Goal: Task Accomplishment & Management: Manage account settings

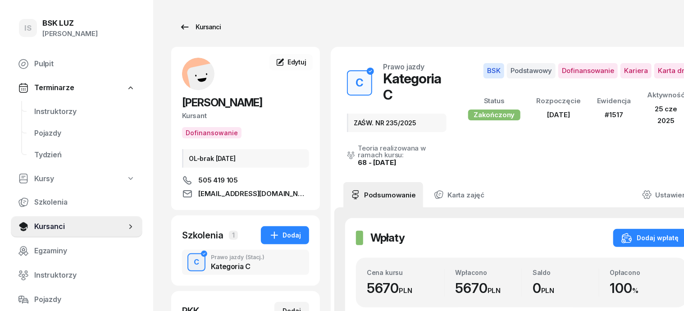
click at [192, 25] on div "Kursanci" at bounding box center [199, 27] width 41 height 11
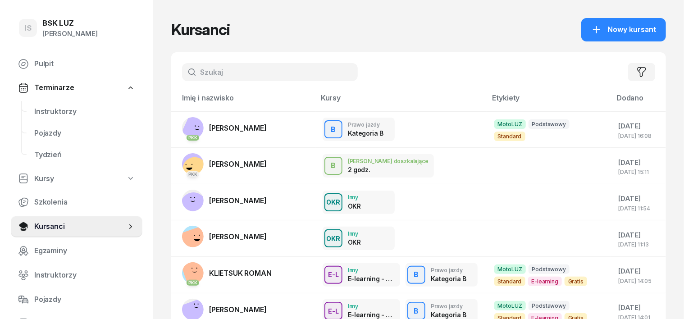
click at [183, 75] on input "text" at bounding box center [270, 72] width 176 height 18
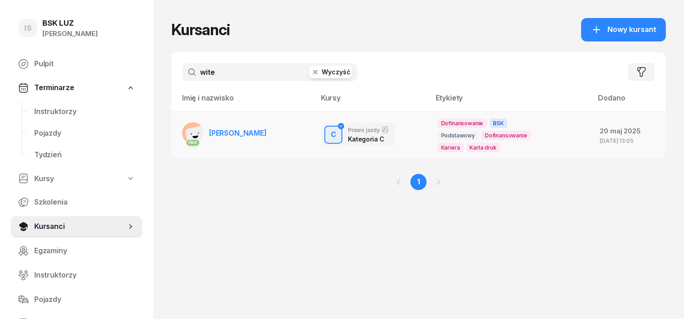
type input "wite"
click at [185, 132] on rect at bounding box center [198, 138] width 26 height 26
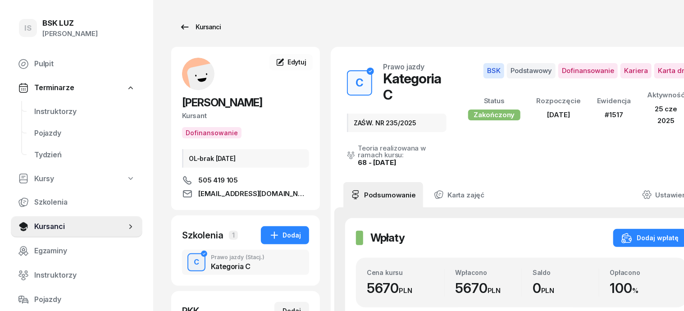
click at [186, 25] on div "Kursanci" at bounding box center [199, 27] width 41 height 11
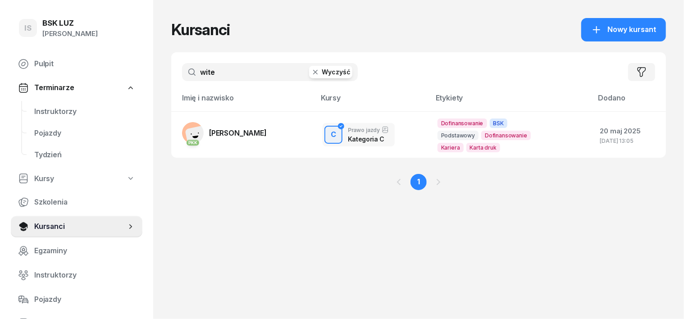
click at [313, 72] on icon "button" at bounding box center [315, 72] width 5 height 5
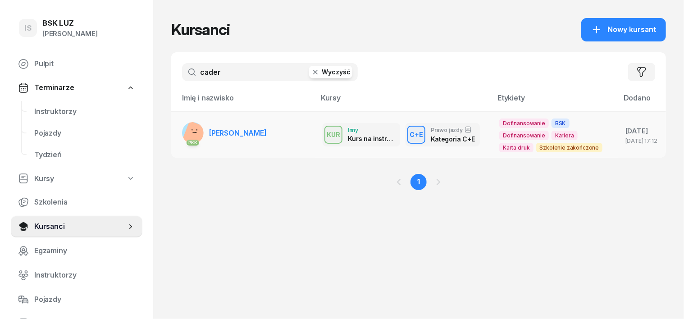
type input "cader"
click at [182, 137] on div "PKK" at bounding box center [193, 142] width 22 height 12
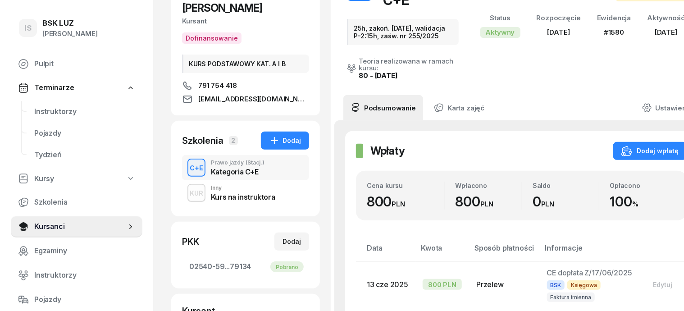
scroll to position [113, 0]
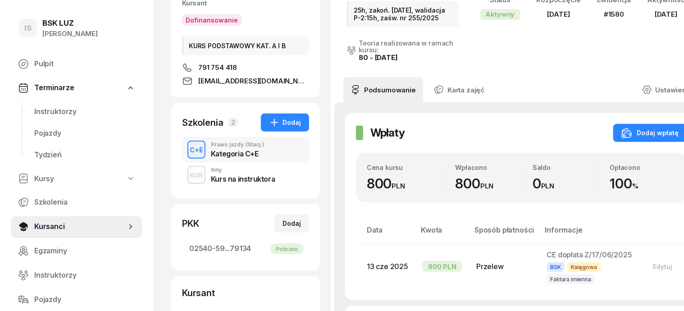
click at [186, 149] on div "C+E" at bounding box center [196, 149] width 21 height 11
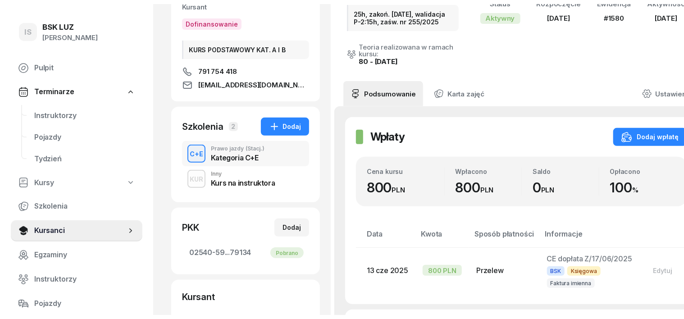
scroll to position [0, 0]
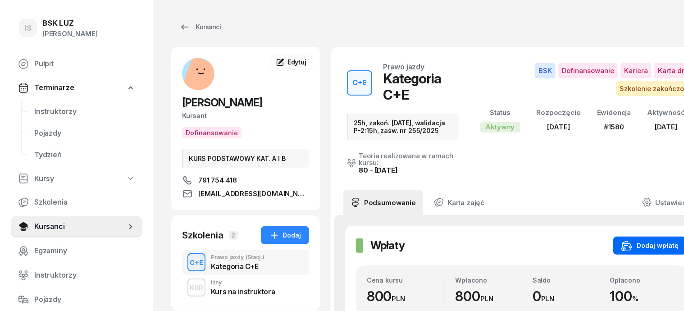
click at [659, 240] on div "Dodaj wpłatę" at bounding box center [650, 245] width 57 height 11
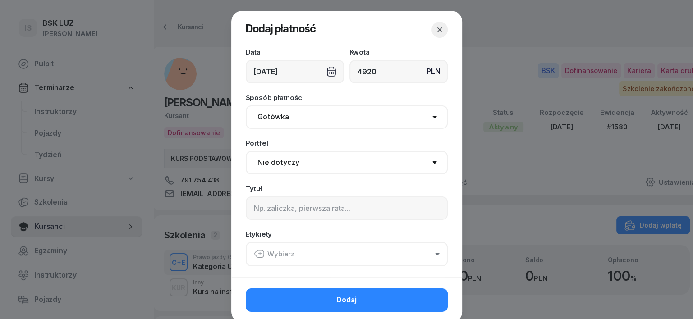
type input "4920"
click at [272, 119] on select "Gotówka Karta Przelew Płatności online BLIK" at bounding box center [347, 116] width 202 height 23
select select "transfer"
click at [246, 105] on select "Gotówka Karta Przelew Płatności online BLIK" at bounding box center [347, 116] width 202 height 23
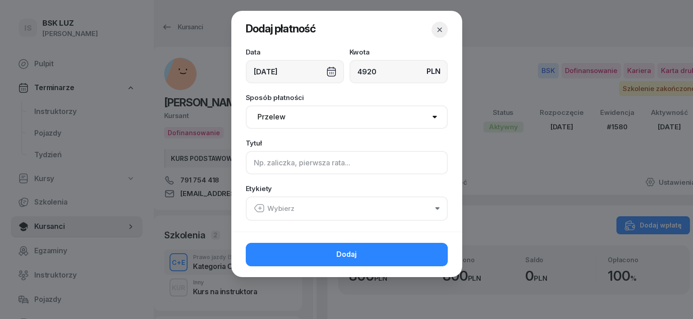
click at [258, 168] on input at bounding box center [347, 162] width 202 height 23
type input "CE - PLUXEE - F/11/09/2025 S"
click at [260, 208] on icon "button" at bounding box center [259, 208] width 11 height 11
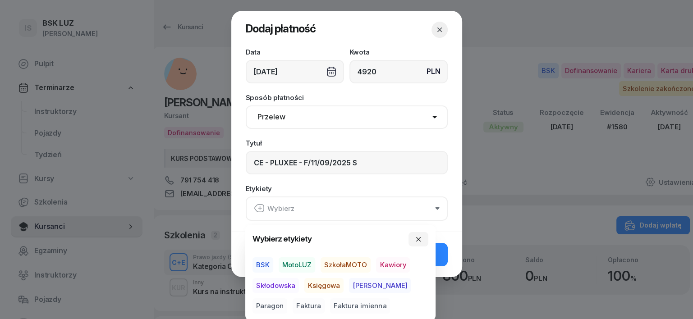
click at [260, 261] on span "BSK" at bounding box center [262, 264] width 21 height 15
drag, startPoint x: 323, startPoint y: 284, endPoint x: 324, endPoint y: 292, distance: 7.7
click at [325, 286] on span "Księgowa" at bounding box center [323, 285] width 39 height 15
click at [293, 305] on span "Faktura" at bounding box center [309, 305] width 32 height 15
drag, startPoint x: 415, startPoint y: 240, endPoint x: 416, endPoint y: 248, distance: 8.8
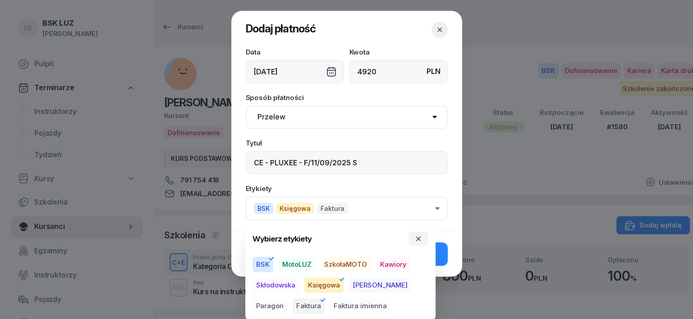
click at [415, 240] on icon "button" at bounding box center [418, 238] width 7 height 7
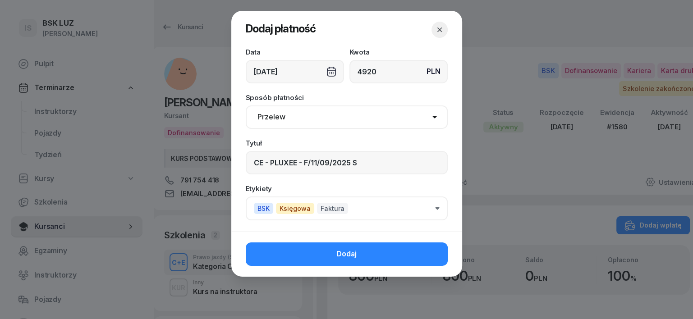
drag, startPoint x: 417, startPoint y: 249, endPoint x: 428, endPoint y: 256, distance: 12.6
click at [418, 249] on button "Dodaj" at bounding box center [347, 253] width 202 height 23
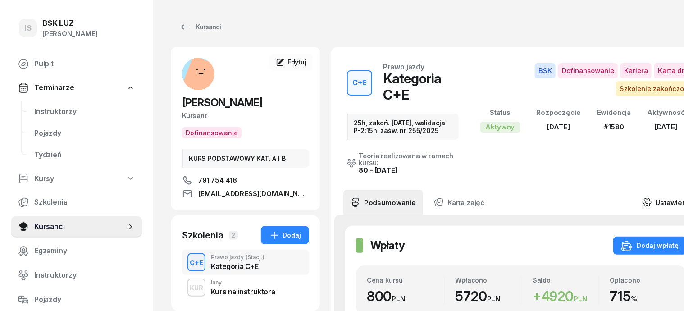
click at [652, 197] on icon at bounding box center [647, 202] width 10 height 10
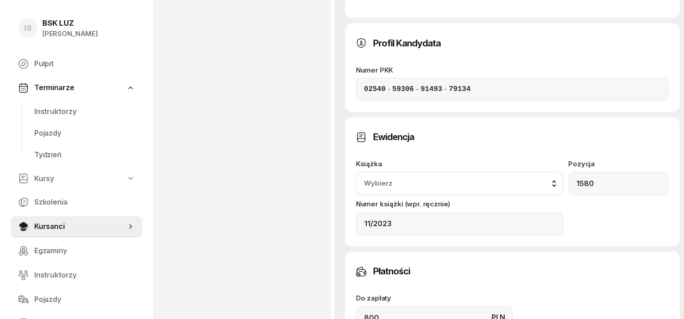
scroll to position [732, 0]
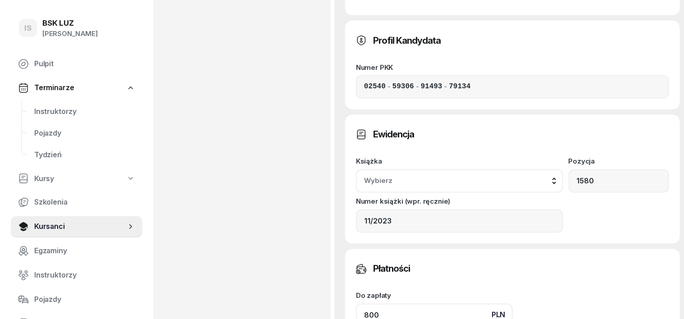
click at [358, 304] on input "800" at bounding box center [434, 315] width 157 height 23
type input "8"
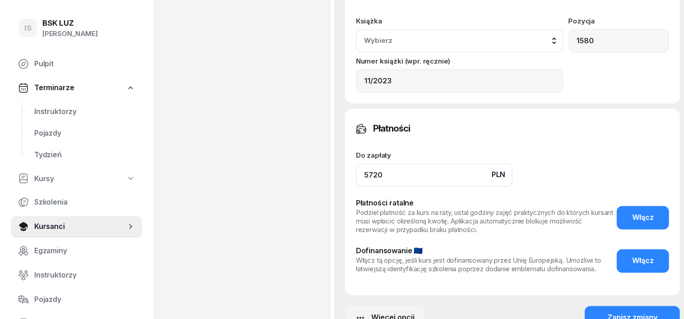
scroll to position [883, 0]
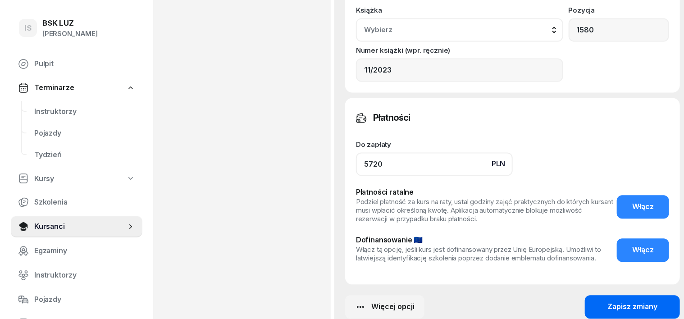
type input "5720"
click at [608, 301] on div "Zapisz zmiany" at bounding box center [633, 307] width 50 height 12
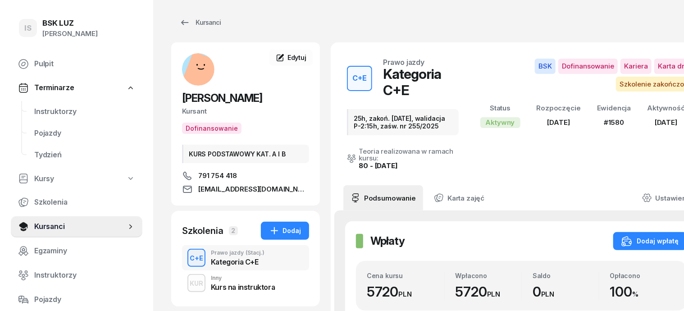
scroll to position [0, 0]
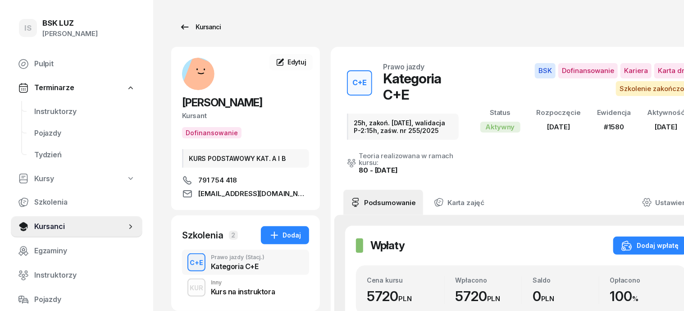
click at [192, 26] on div "Kursanci" at bounding box center [199, 27] width 41 height 11
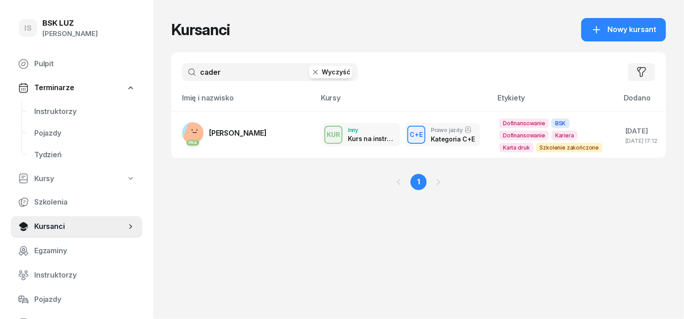
click at [311, 70] on icon "button" at bounding box center [315, 72] width 9 height 9
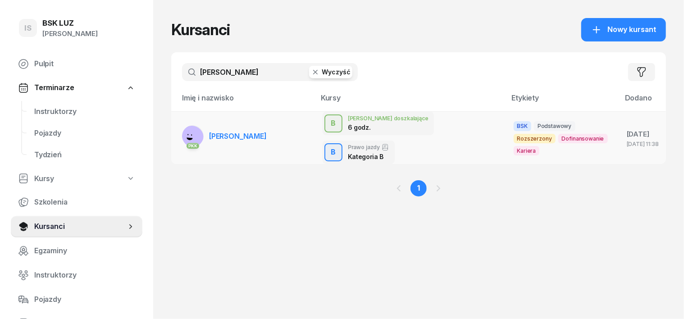
type input "[PERSON_NAME]"
click at [176, 122] on rect at bounding box center [192, 138] width 32 height 32
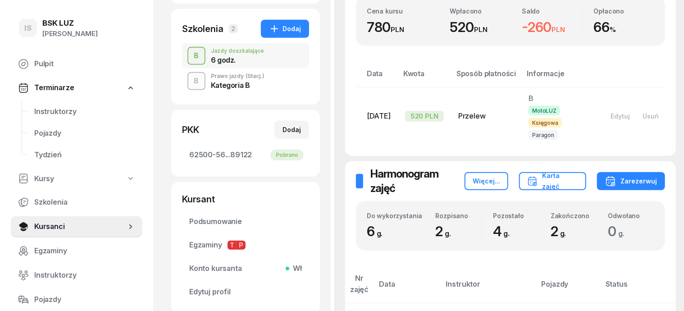
scroll to position [168, 0]
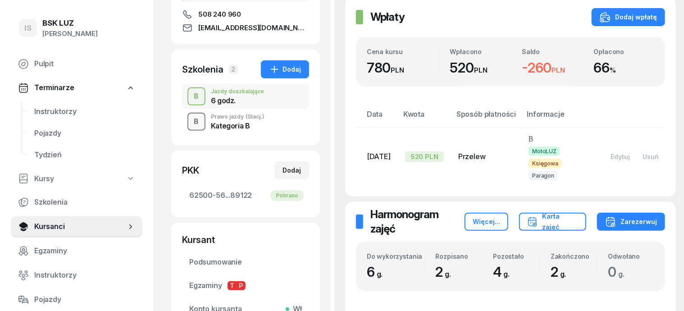
click at [191, 121] on div "B" at bounding box center [197, 121] width 12 height 15
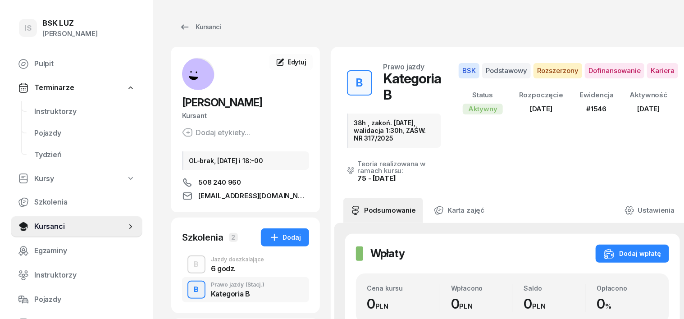
click at [191, 288] on div "B" at bounding box center [197, 289] width 12 height 15
click at [613, 248] on div "Dodaj wpłatę" at bounding box center [632, 253] width 57 height 11
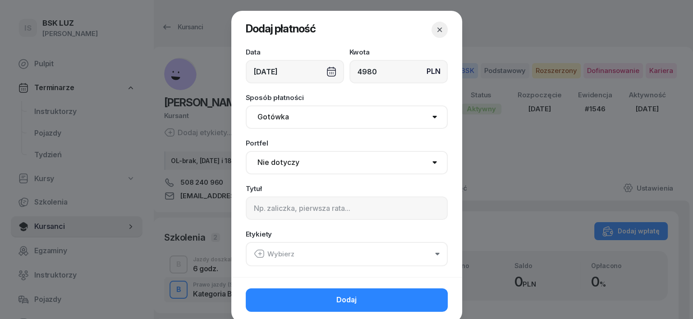
type input "4980"
click at [267, 116] on select "Gotówka Karta Przelew Płatności online BLIK" at bounding box center [347, 116] width 202 height 23
select select "transfer"
click at [246, 105] on select "Gotówka Karta Przelew Płatności online BLIK" at bounding box center [347, 116] width 202 height 23
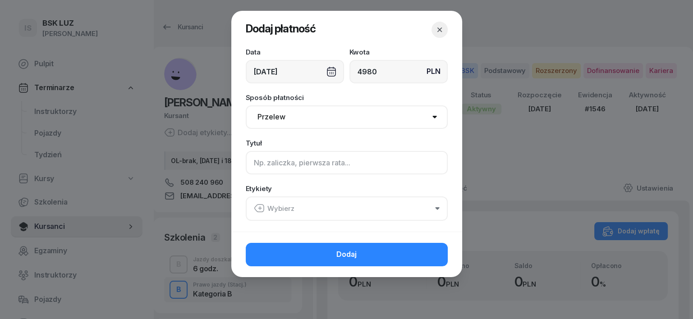
click at [262, 164] on input at bounding box center [347, 162] width 202 height 23
type input "B - PLUXEE - F/20/09/2025 S"
click at [261, 209] on icon "button" at bounding box center [259, 208] width 11 height 11
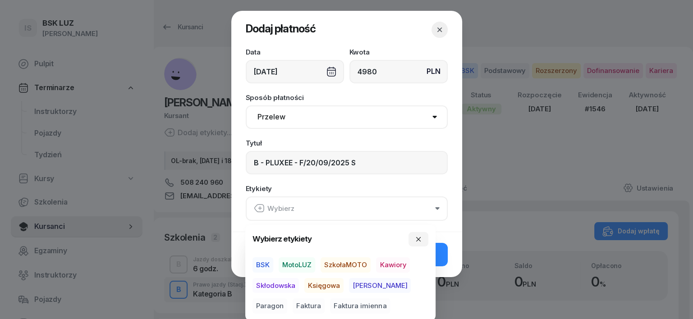
click at [266, 263] on span "BSK" at bounding box center [262, 264] width 21 height 15
drag, startPoint x: 324, startPoint y: 283, endPoint x: 317, endPoint y: 292, distance: 10.6
click at [322, 287] on span "Księgowa" at bounding box center [323, 285] width 39 height 15
click at [293, 305] on span "Faktura" at bounding box center [309, 305] width 32 height 15
click at [420, 238] on icon "button" at bounding box center [418, 238] width 7 height 7
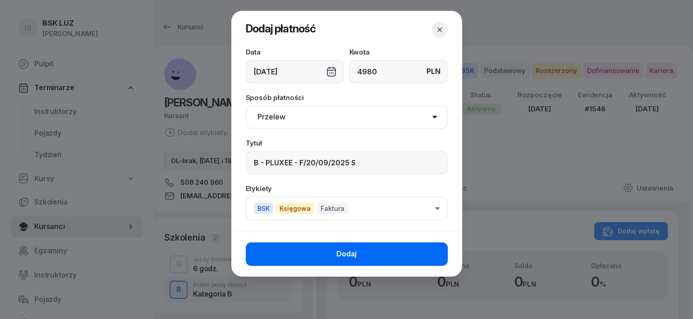
click at [399, 252] on button "Dodaj" at bounding box center [347, 253] width 202 height 23
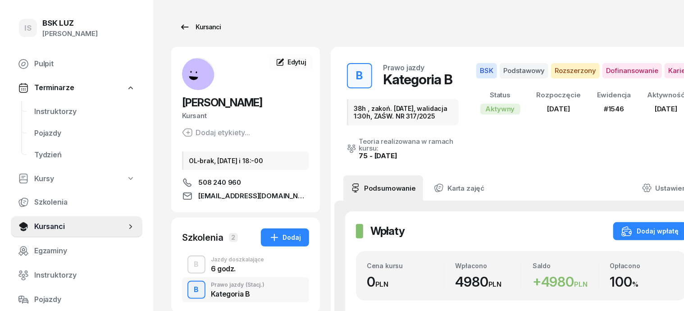
click at [193, 27] on div "Kursanci" at bounding box center [199, 27] width 41 height 11
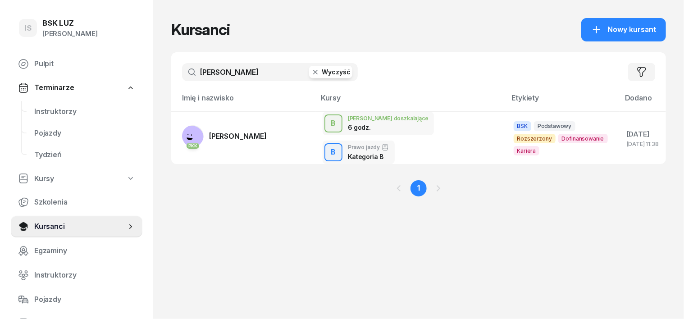
click at [311, 69] on icon "button" at bounding box center [315, 72] width 9 height 9
type input "STANKI"
click at [180, 128] on rect at bounding box center [192, 138] width 32 height 32
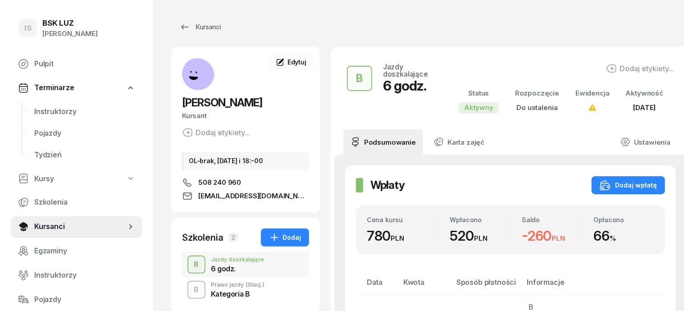
click at [182, 287] on div "B Prawo jazdy (Stacj.) Kategoria B" at bounding box center [245, 289] width 127 height 25
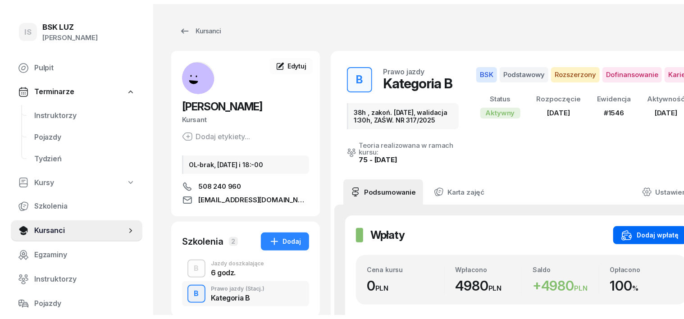
scroll to position [56, 0]
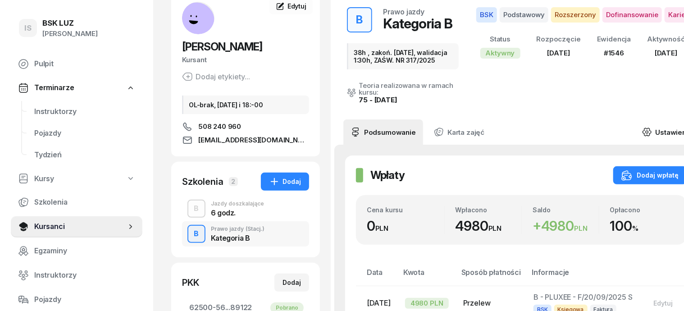
click at [652, 127] on icon at bounding box center [647, 132] width 10 height 10
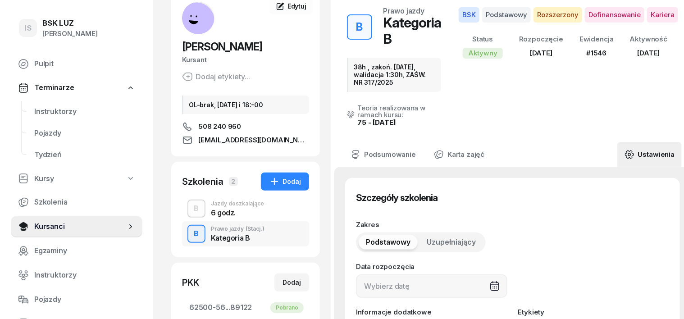
type input "[DATE]"
type input "38h , zakoń. [DATE], walidacja 1:30h, ZAŚW. NR 317/2025"
type input "38"
type input "1546"
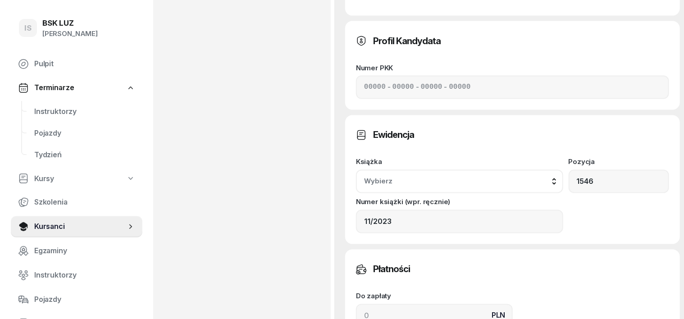
scroll to position [732, 0]
click at [356, 304] on input at bounding box center [434, 315] width 157 height 23
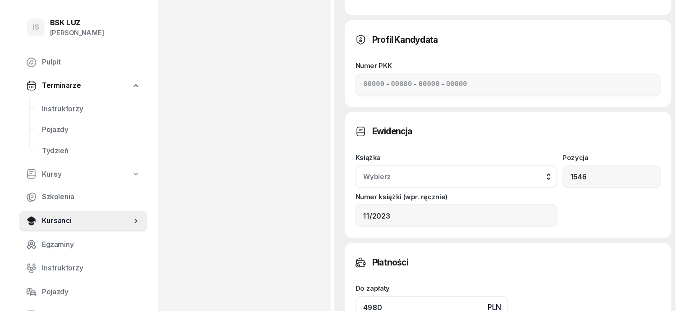
scroll to position [789, 0]
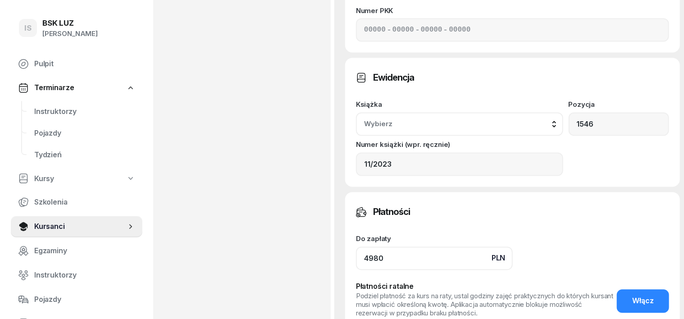
type input "4980"
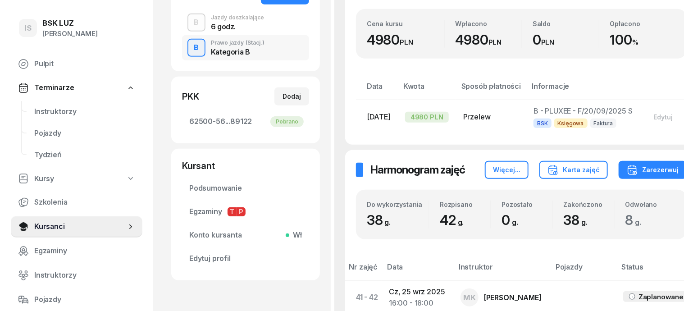
scroll to position [225, 0]
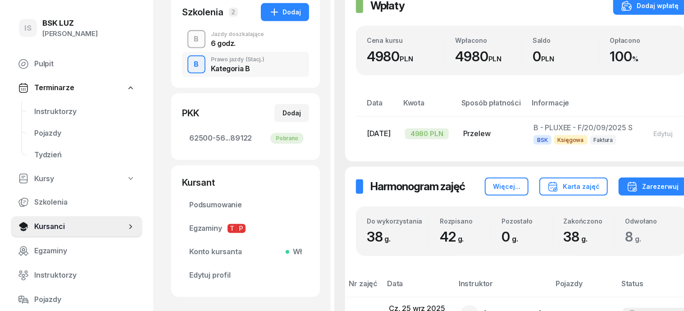
click at [191, 39] on div "B" at bounding box center [197, 39] width 12 height 15
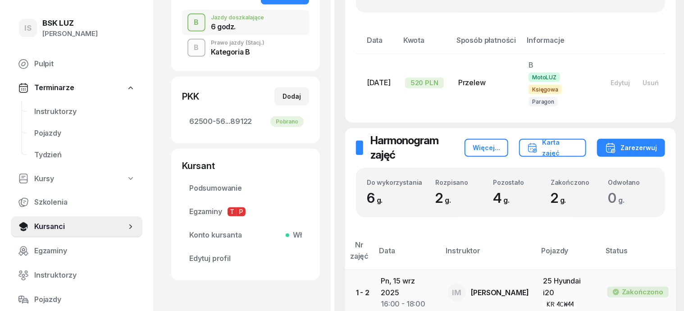
scroll to position [225, 0]
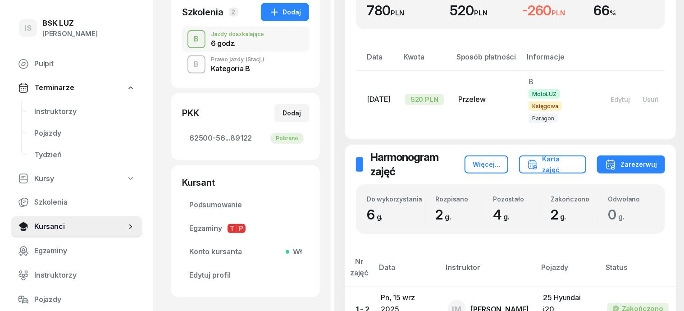
click at [187, 64] on button "B" at bounding box center [196, 64] width 18 height 18
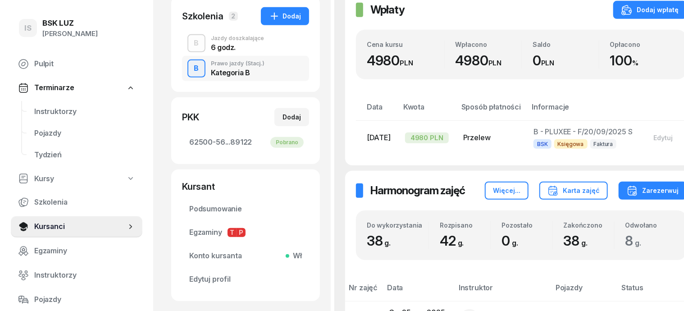
scroll to position [169, 0]
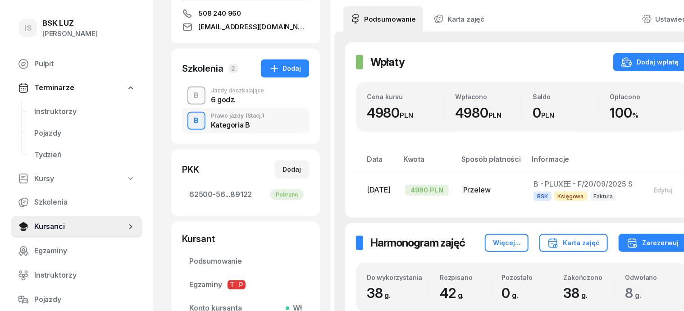
click at [191, 96] on div "B" at bounding box center [197, 95] width 12 height 15
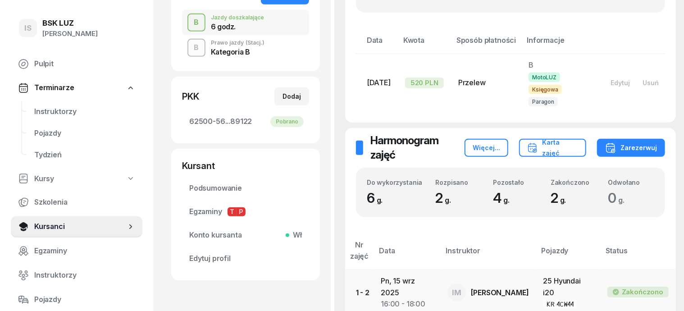
scroll to position [225, 0]
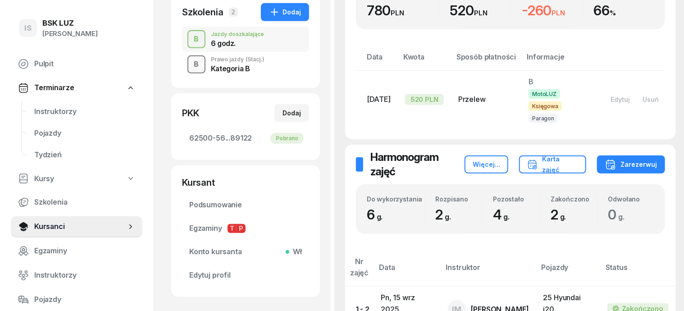
click at [191, 63] on div "B" at bounding box center [197, 64] width 12 height 15
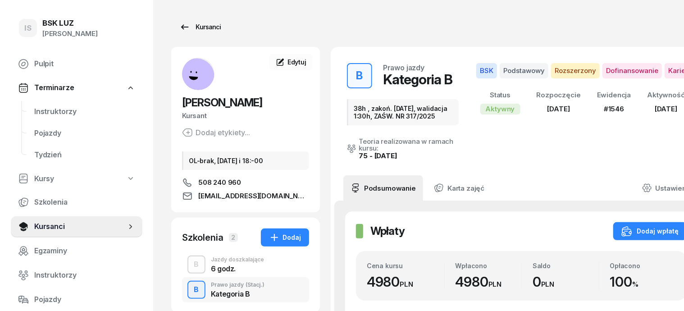
click at [189, 23] on div "Kursanci" at bounding box center [199, 27] width 41 height 11
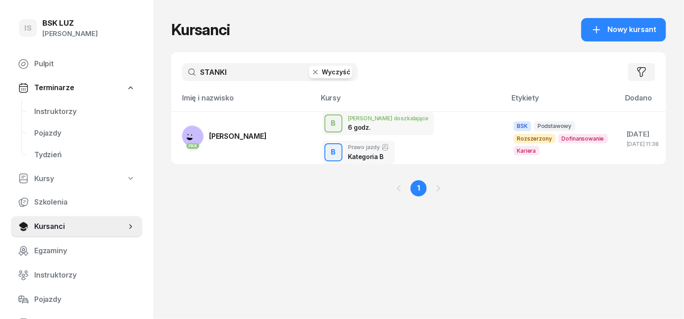
click at [311, 70] on icon "button" at bounding box center [315, 72] width 9 height 9
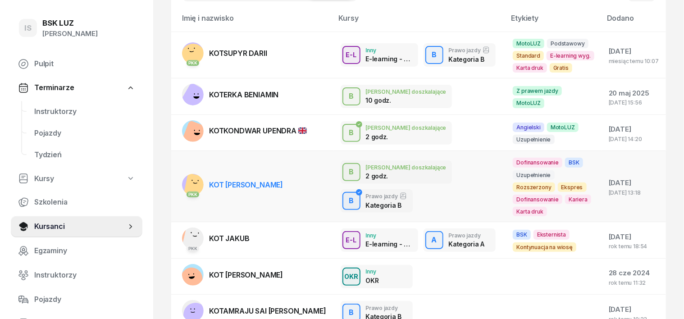
scroll to position [56, 0]
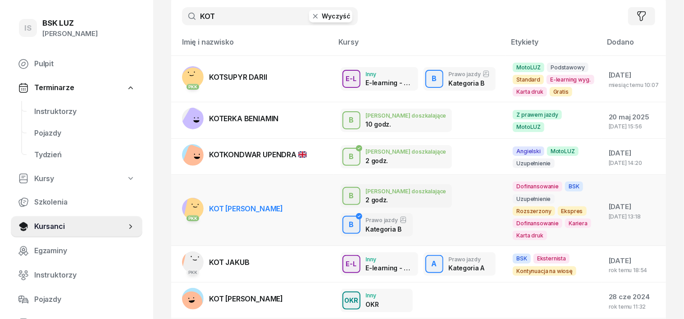
type input "KOT"
click at [184, 202] on rect at bounding box center [197, 210] width 26 height 26
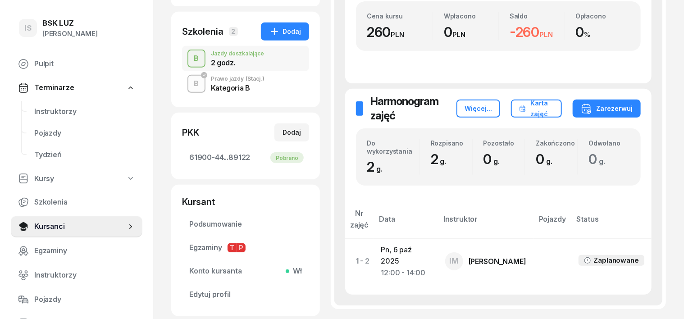
scroll to position [225, 0]
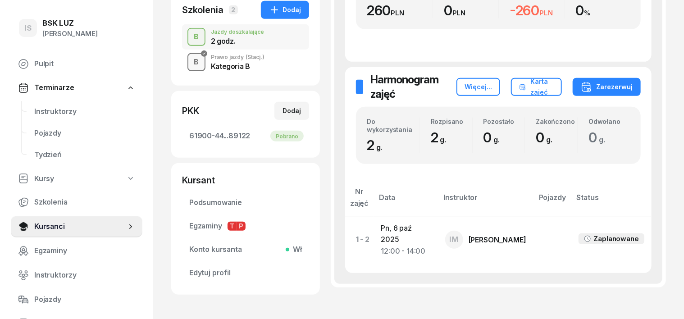
click at [191, 62] on div "B" at bounding box center [197, 62] width 12 height 15
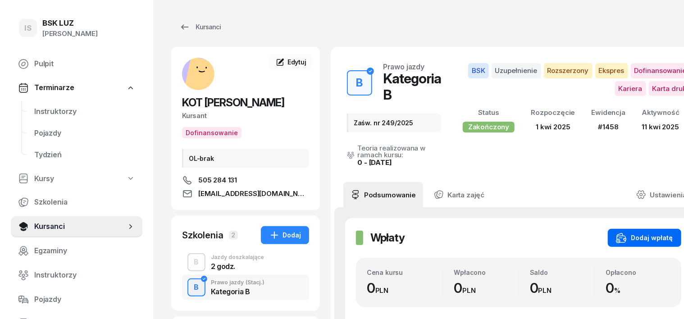
click at [631, 237] on div "Dodaj wpłatę" at bounding box center [644, 238] width 57 height 11
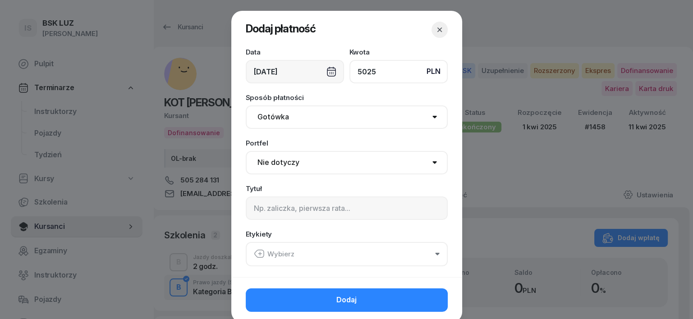
type input "5025"
click at [269, 114] on select "Gotówka Karta Przelew Płatności online BLIK" at bounding box center [347, 116] width 202 height 23
select select "transfer"
click at [246, 105] on select "Gotówka Karta Przelew Płatności online BLIK" at bounding box center [347, 116] width 202 height 23
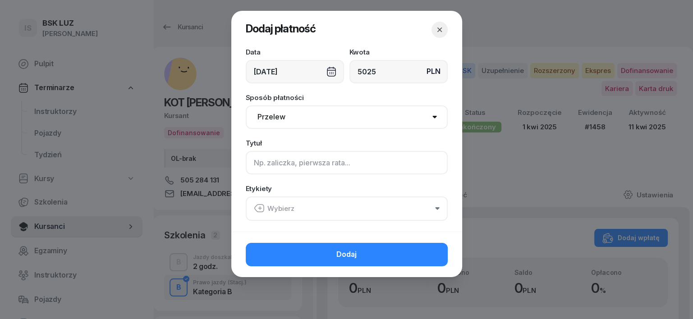
click at [260, 169] on input at bounding box center [347, 162] width 202 height 23
type input "B - PLUXEE - F/13/09/2025 S"
click at [263, 206] on icon "button" at bounding box center [259, 208] width 11 height 11
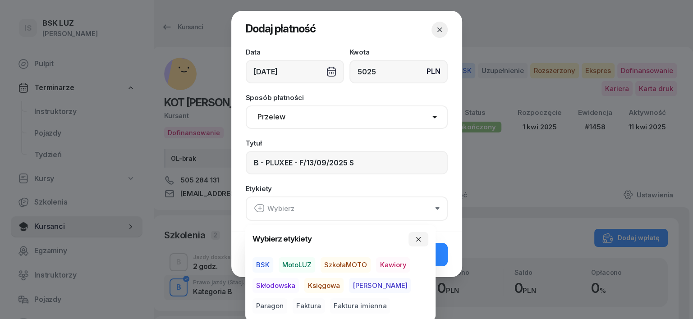
click at [269, 262] on span "BSK" at bounding box center [262, 264] width 21 height 15
click at [325, 285] on span "Księgowa" at bounding box center [323, 285] width 39 height 15
click at [293, 308] on span "Faktura" at bounding box center [309, 305] width 32 height 15
click at [419, 242] on icon "button" at bounding box center [418, 238] width 7 height 7
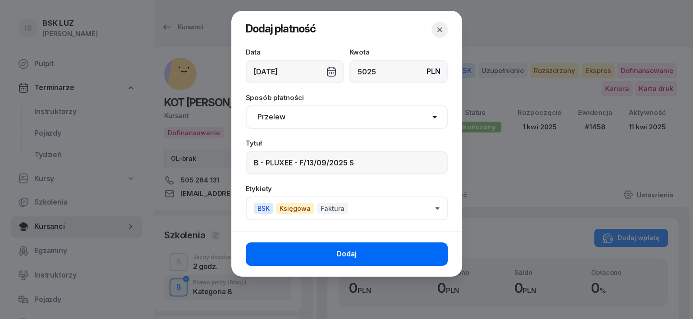
click at [436, 254] on button "Dodaj" at bounding box center [347, 253] width 202 height 23
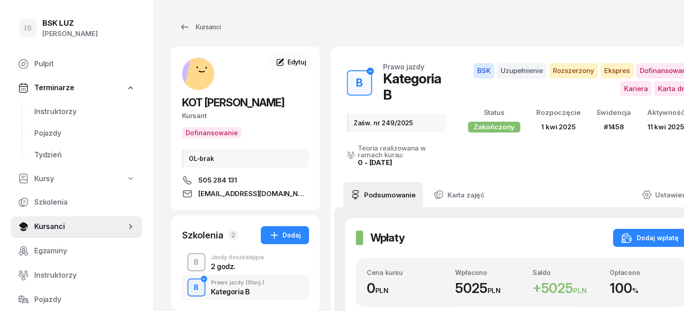
click at [191, 257] on div "B" at bounding box center [197, 262] width 12 height 15
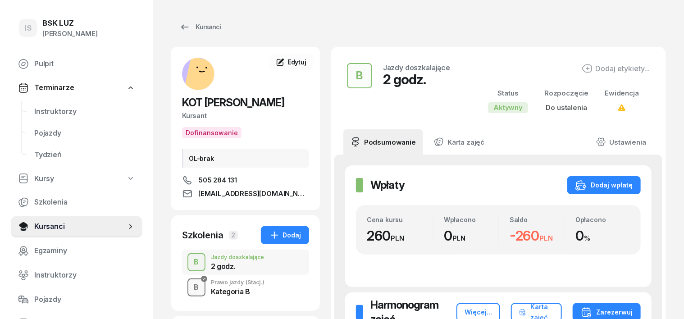
click at [191, 287] on div "B" at bounding box center [197, 287] width 12 height 15
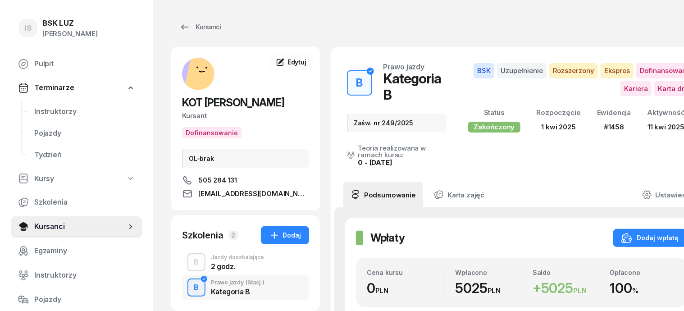
click at [652, 190] on icon at bounding box center [647, 195] width 10 height 10
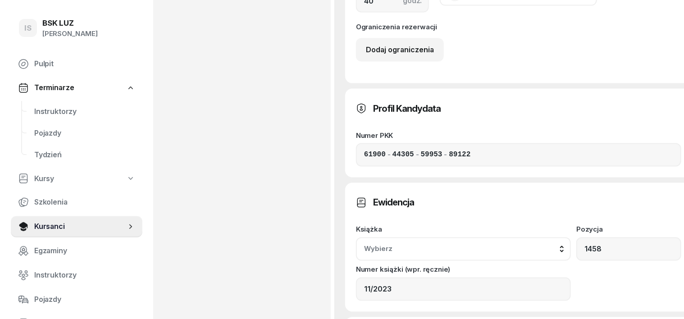
scroll to position [732, 0]
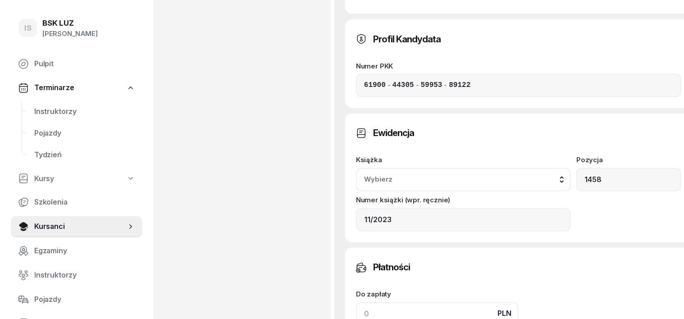
click at [356, 302] on input at bounding box center [437, 313] width 163 height 23
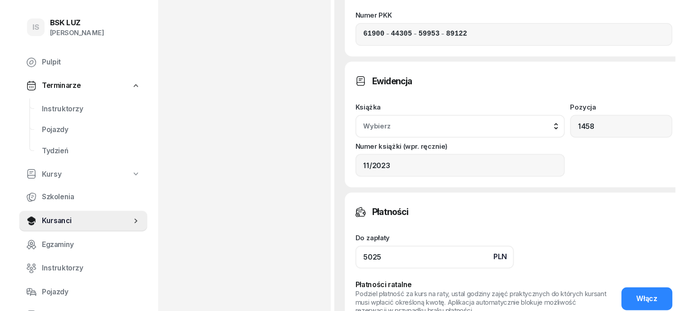
scroll to position [845, 0]
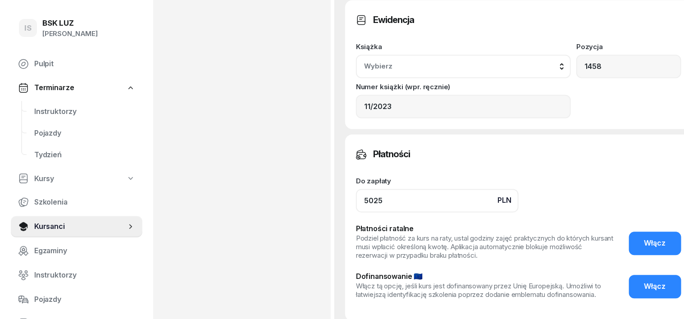
type input "5025"
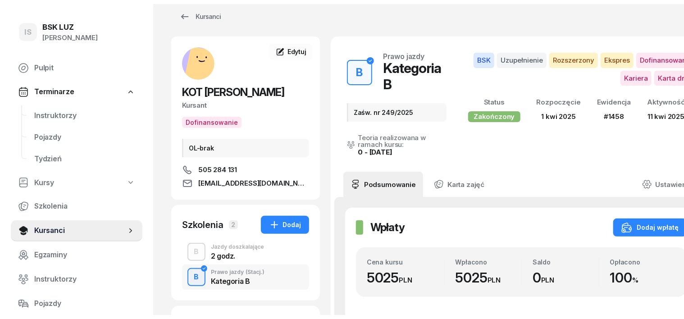
scroll to position [0, 0]
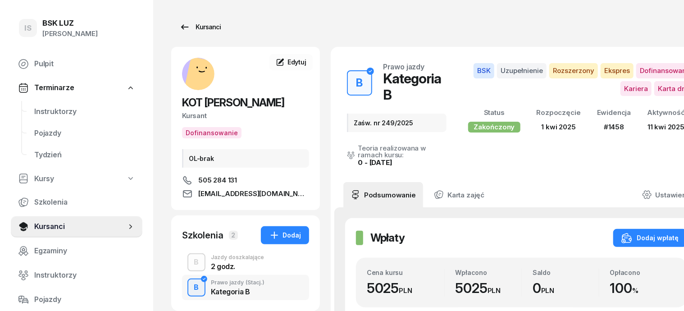
click at [189, 27] on div "Kursanci" at bounding box center [199, 27] width 41 height 11
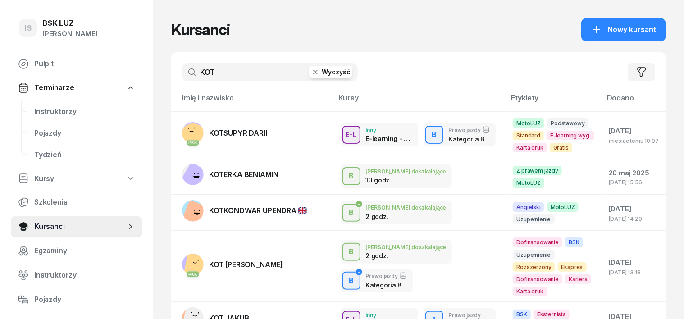
click at [311, 69] on icon "button" at bounding box center [315, 72] width 9 height 9
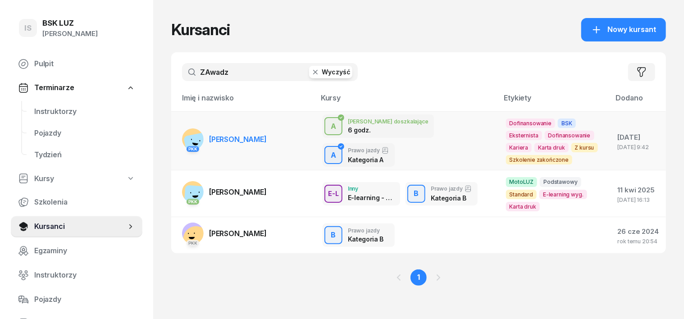
type input "ZAwadz"
click at [182, 133] on rect at bounding box center [193, 139] width 22 height 22
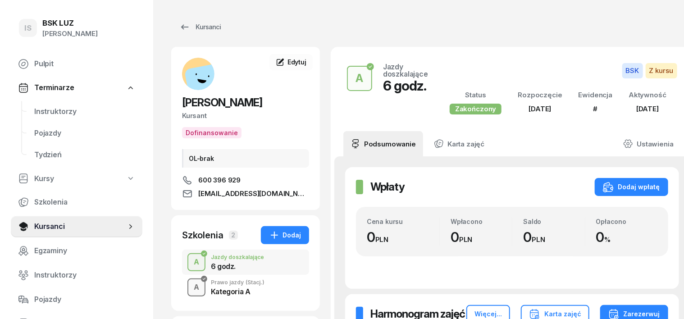
click at [190, 292] on div "A" at bounding box center [196, 287] width 13 height 15
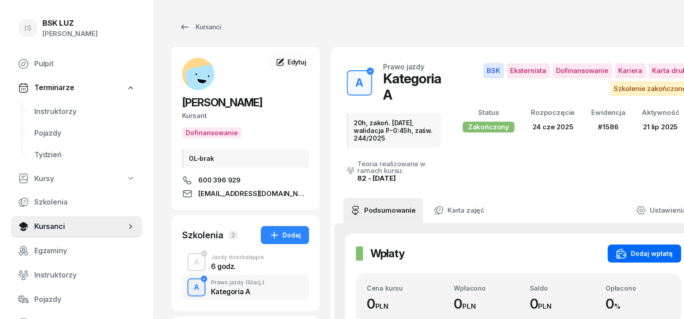
click at [631, 250] on div "Dodaj wpłatę" at bounding box center [644, 253] width 57 height 11
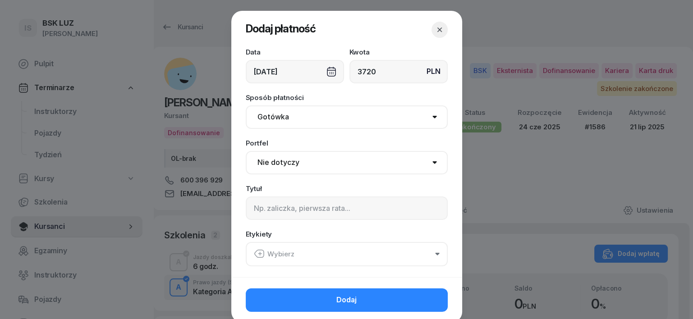
type input "3720"
click at [274, 121] on select "Gotówka Karta Przelew Płatności online BLIK" at bounding box center [347, 116] width 202 height 23
select select "transfer"
click at [246, 105] on select "Gotówka Karta Przelew Płatności online BLIK" at bounding box center [347, 116] width 202 height 23
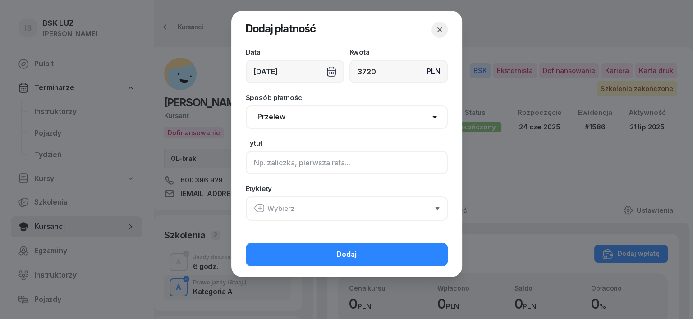
drag, startPoint x: 255, startPoint y: 164, endPoint x: 270, endPoint y: 162, distance: 15.0
click at [256, 166] on input at bounding box center [347, 162] width 202 height 23
type input "a"
type input "A - PLUXEE - F/21/09/2025 S"
click at [260, 208] on icon "button" at bounding box center [259, 208] width 11 height 11
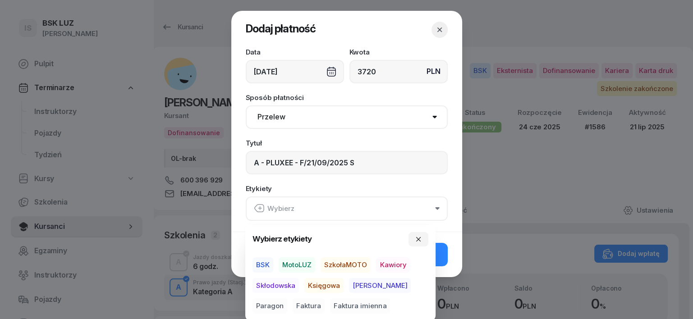
click at [256, 262] on span "BSK" at bounding box center [262, 264] width 21 height 15
drag, startPoint x: 318, startPoint y: 279, endPoint x: 283, endPoint y: 303, distance: 42.5
click at [310, 288] on span "Księgowa" at bounding box center [323, 285] width 39 height 15
click at [293, 307] on span "Faktura" at bounding box center [309, 305] width 32 height 15
drag, startPoint x: 417, startPoint y: 238, endPoint x: 420, endPoint y: 243, distance: 6.7
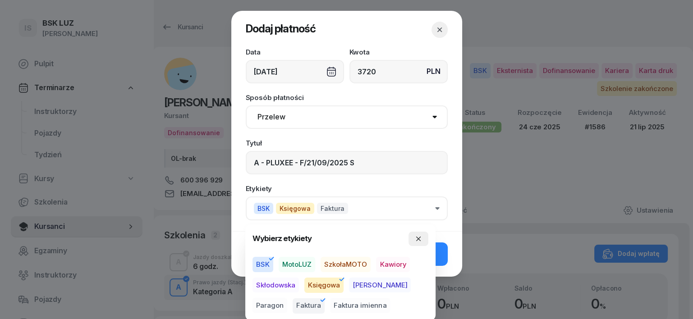
click at [417, 240] on icon "button" at bounding box center [418, 238] width 7 height 7
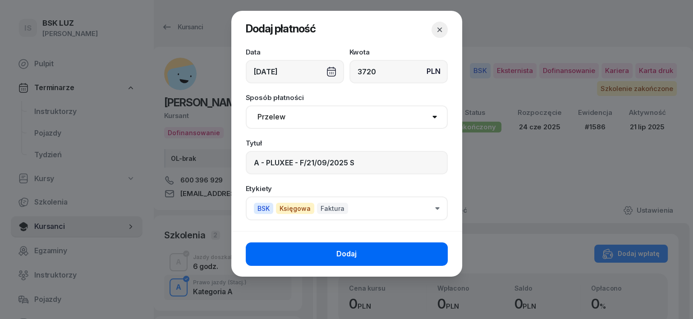
click at [425, 247] on button "Dodaj" at bounding box center [347, 253] width 202 height 23
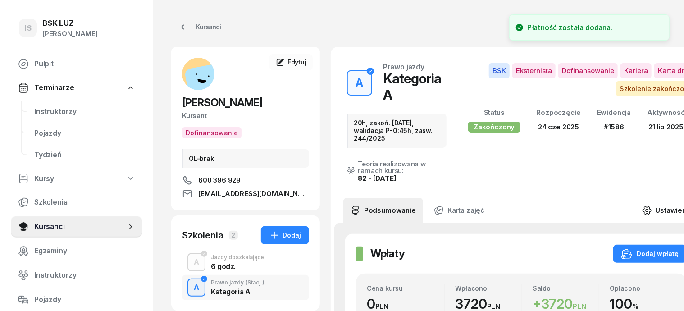
click at [652, 206] on icon at bounding box center [647, 211] width 10 height 10
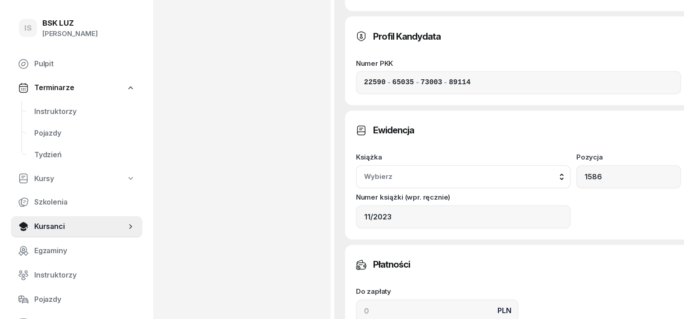
scroll to position [789, 0]
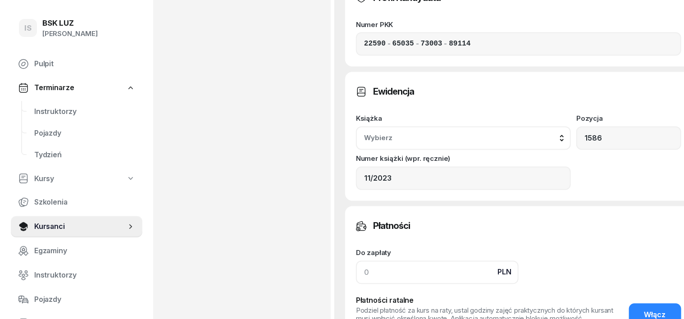
click at [356, 261] on input at bounding box center [437, 272] width 163 height 23
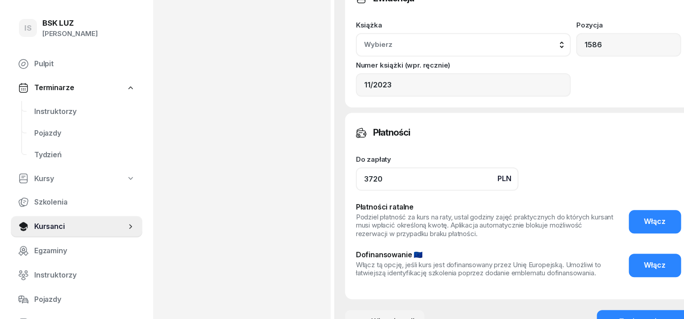
scroll to position [905, 0]
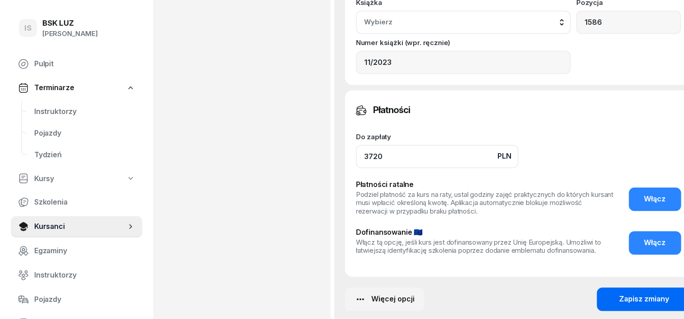
type input "3720"
click at [649, 288] on button "Zapisz zmiany" at bounding box center [644, 299] width 95 height 23
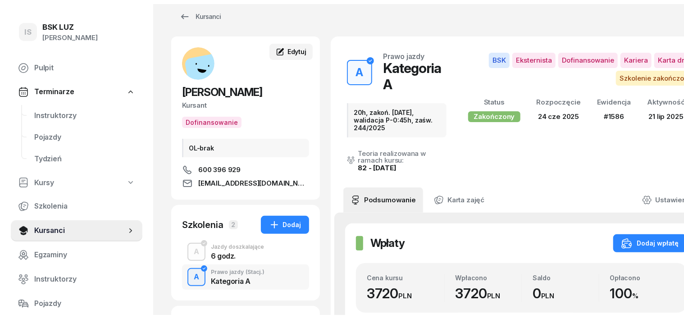
scroll to position [0, 0]
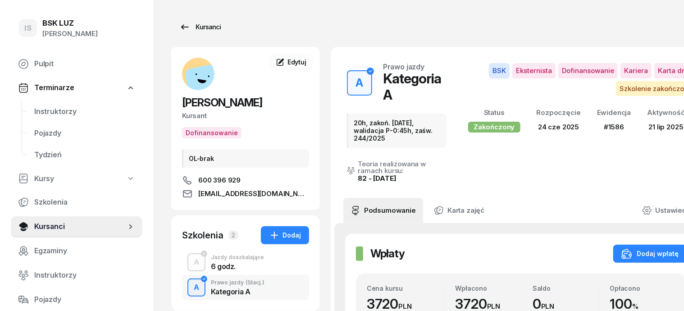
click at [193, 25] on div "Kursanci" at bounding box center [199, 27] width 41 height 11
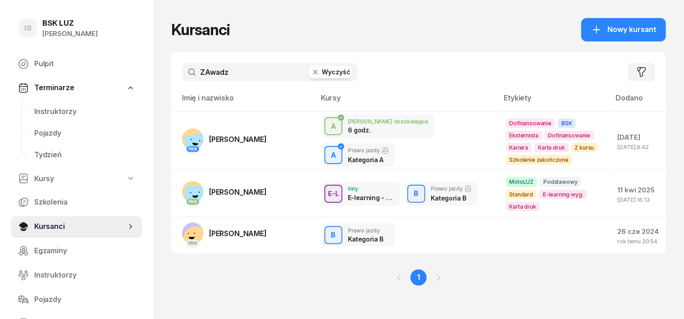
drag, startPoint x: 297, startPoint y: 70, endPoint x: 339, endPoint y: 84, distance: 44.2
click at [311, 72] on icon "button" at bounding box center [315, 72] width 9 height 9
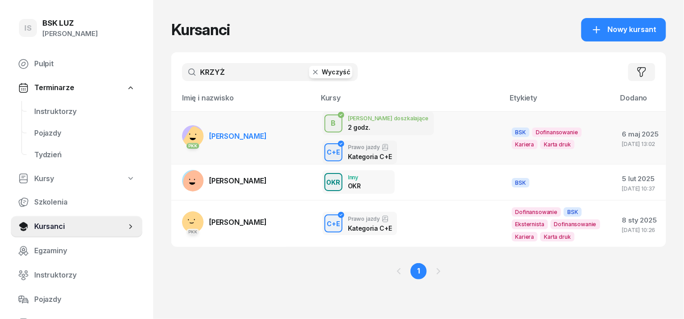
type input "KRZYŻ"
click at [182, 125] on div "PKK" at bounding box center [193, 136] width 22 height 22
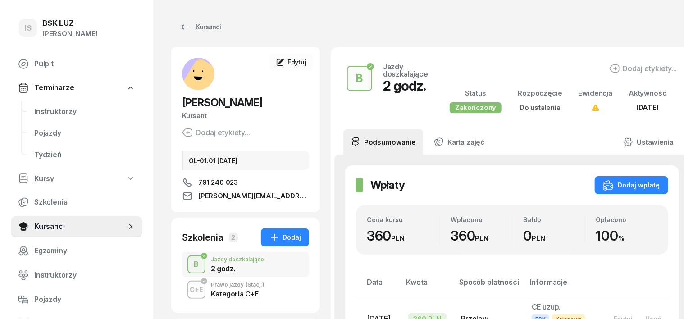
scroll to position [56, 0]
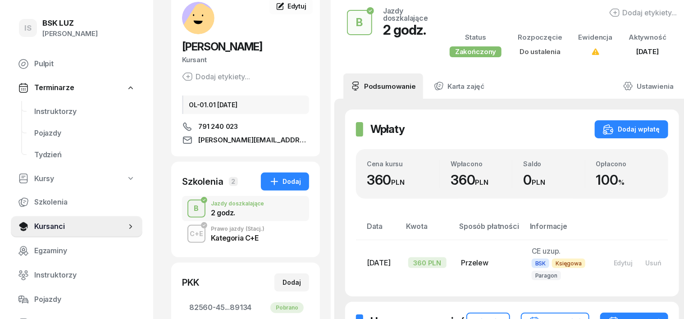
click at [191, 205] on div "B" at bounding box center [197, 208] width 12 height 15
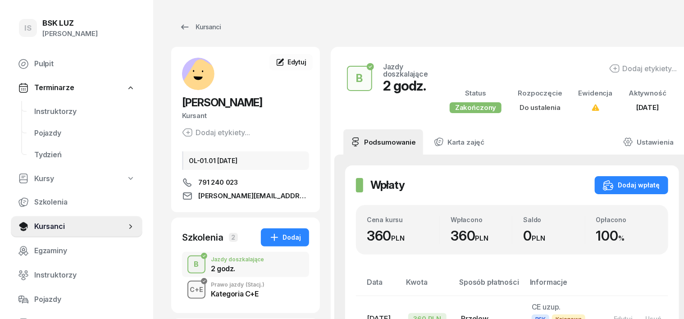
click at [186, 287] on div "C+E" at bounding box center [196, 289] width 21 height 11
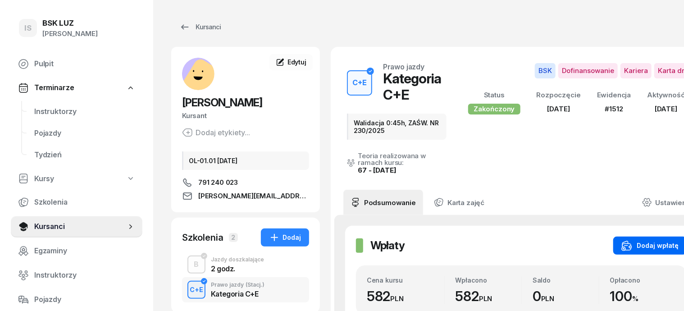
click at [659, 240] on div "Dodaj wpłatę" at bounding box center [650, 245] width 57 height 11
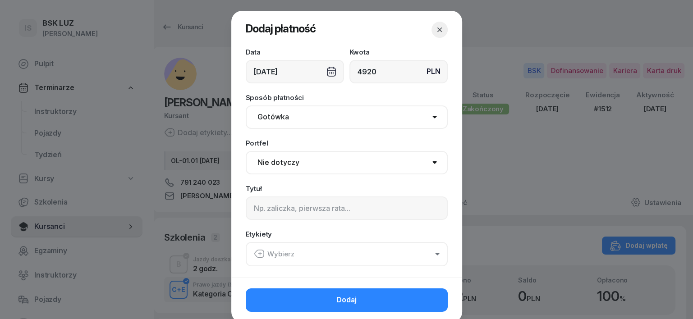
type input "4920"
click at [269, 116] on select "Gotówka Karta Przelew Płatności online BLIK" at bounding box center [347, 116] width 202 height 23
select select "transfer"
click at [246, 105] on select "Gotówka Karta Przelew Płatności online BLIK" at bounding box center [347, 116] width 202 height 23
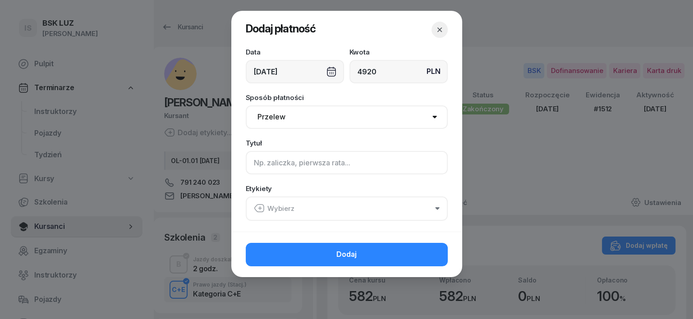
click at [254, 162] on input at bounding box center [347, 162] width 202 height 23
type input "CE - PLUXEE - F/10/09/2025 S"
click at [257, 206] on icon "button" at bounding box center [259, 208] width 11 height 11
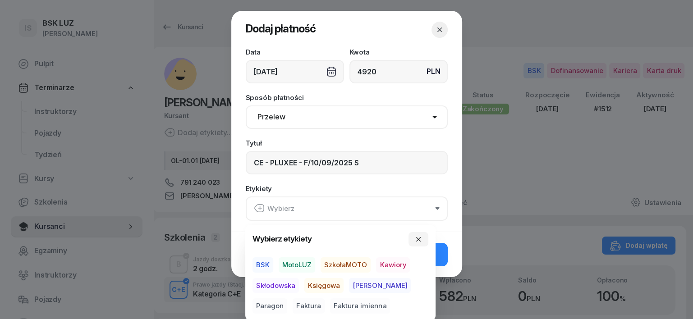
click at [261, 206] on icon "button" at bounding box center [259, 208] width 11 height 11
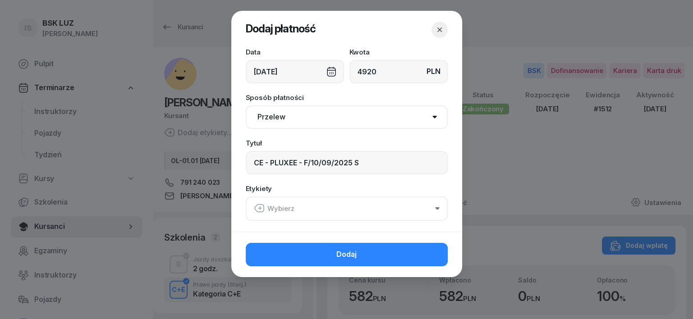
click at [260, 209] on icon "button" at bounding box center [259, 208] width 11 height 11
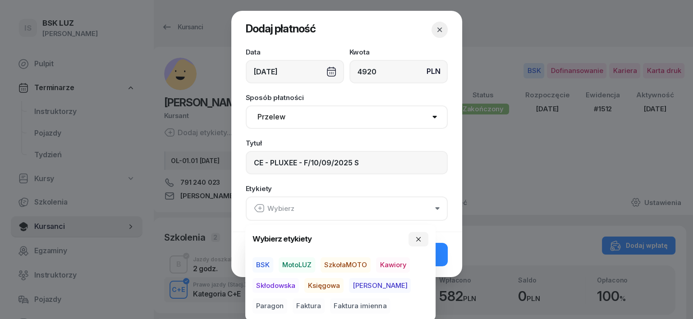
click at [261, 261] on span "BSK" at bounding box center [262, 264] width 21 height 15
click at [323, 286] on span "Księgowa" at bounding box center [323, 285] width 39 height 15
drag, startPoint x: 270, startPoint y: 303, endPoint x: 319, endPoint y: 291, distance: 49.6
click at [293, 303] on span "Faktura" at bounding box center [309, 305] width 32 height 15
click at [421, 239] on icon "button" at bounding box center [418, 238] width 7 height 7
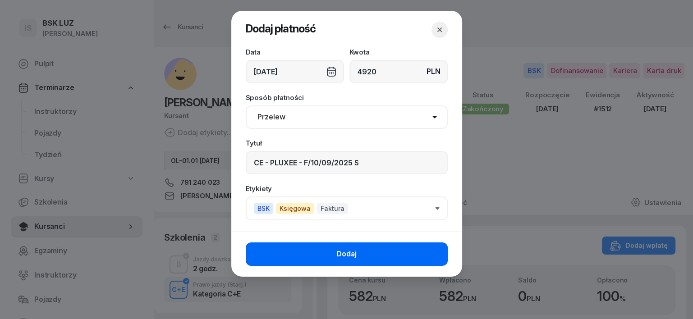
click at [432, 255] on button "Dodaj" at bounding box center [347, 253] width 202 height 23
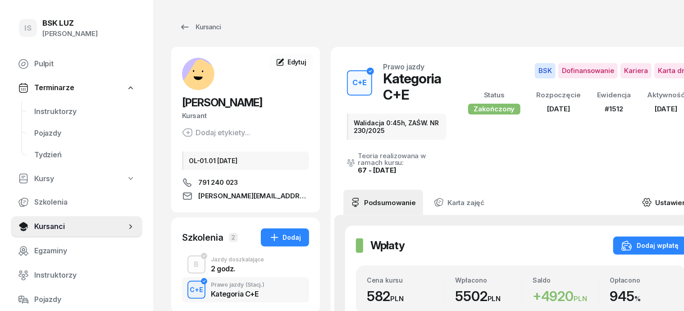
click at [651, 199] on icon at bounding box center [647, 203] width 8 height 8
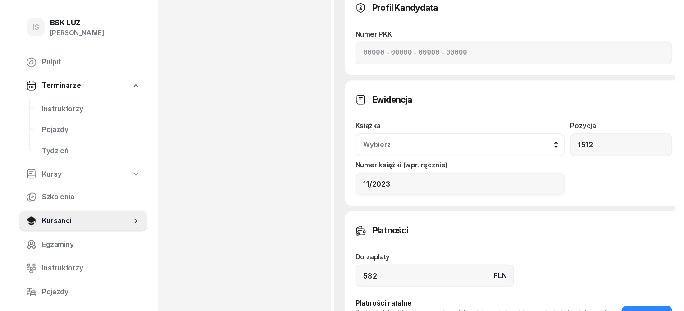
scroll to position [789, 0]
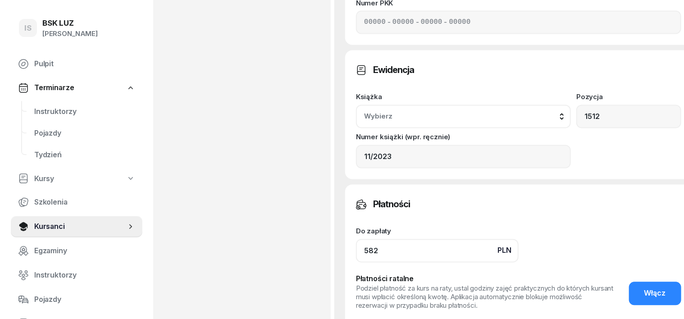
click at [360, 239] on input "582" at bounding box center [437, 250] width 163 height 23
type input "5"
type input "5502"
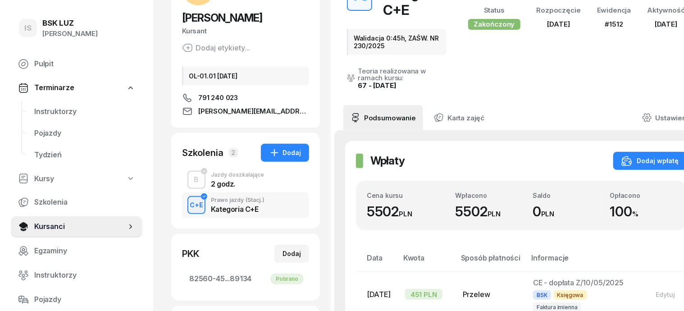
scroll to position [0, 0]
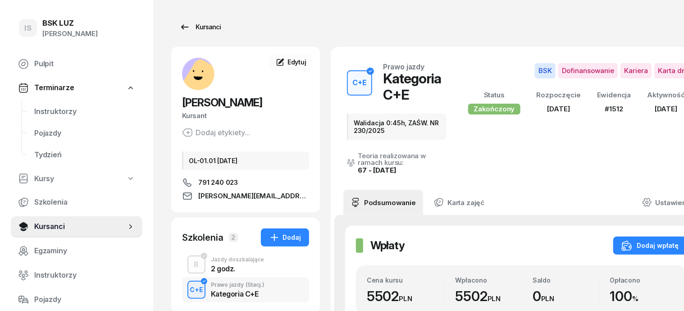
click at [191, 27] on div "Kursanci" at bounding box center [199, 27] width 41 height 11
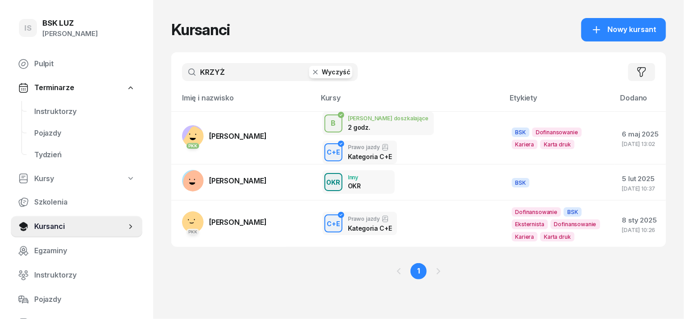
click at [313, 71] on icon "button" at bounding box center [315, 72] width 5 height 5
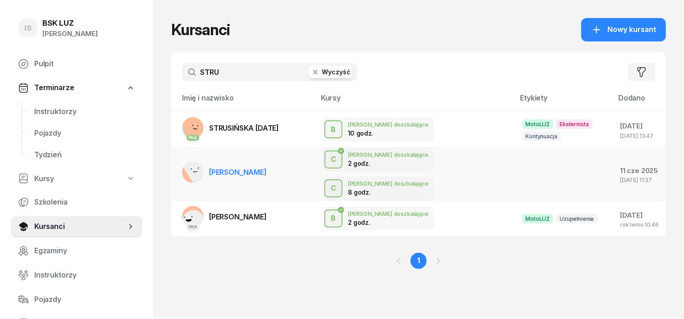
type input "STRU"
click at [182, 162] on rect at bounding box center [198, 168] width 33 height 33
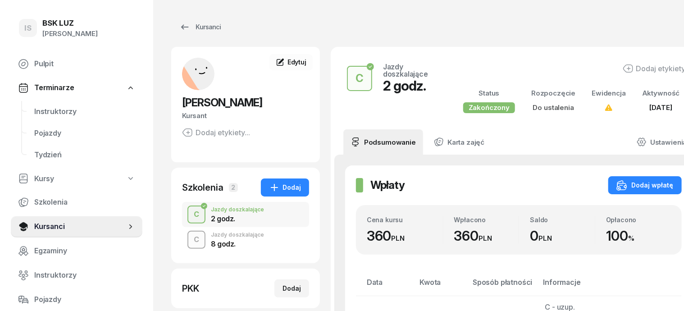
click at [190, 239] on div "C" at bounding box center [196, 239] width 13 height 15
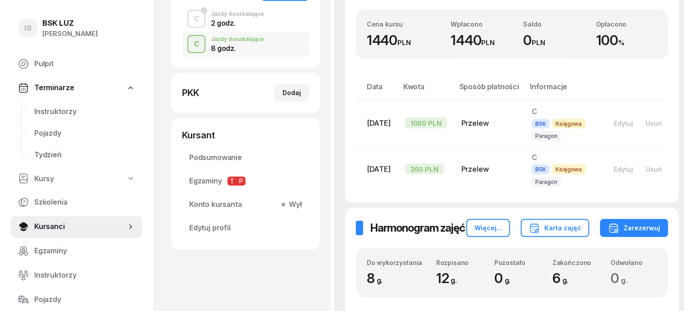
scroll to position [169, 0]
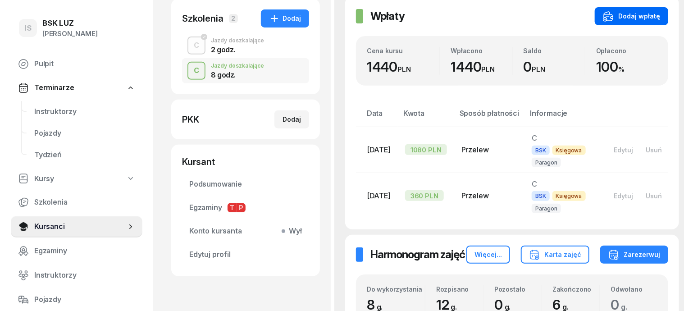
click at [626, 14] on div "Dodaj wpłatę" at bounding box center [631, 16] width 57 height 11
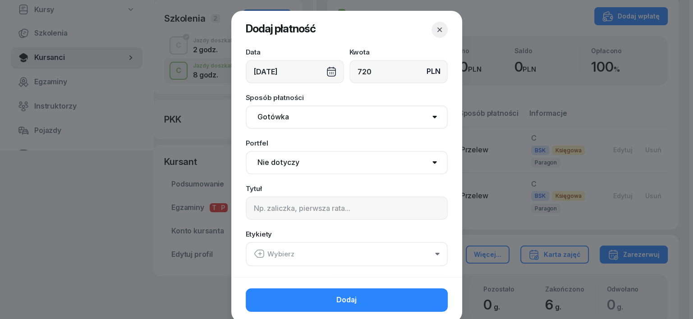
type input "720"
drag, startPoint x: 270, startPoint y: 119, endPoint x: 272, endPoint y: 128, distance: 8.3
click at [270, 121] on select "Gotówka Karta Przelew Płatności online BLIK" at bounding box center [347, 116] width 202 height 23
select select "transfer"
click at [246, 105] on select "Gotówka Karta Przelew Płatności online BLIK" at bounding box center [347, 116] width 202 height 23
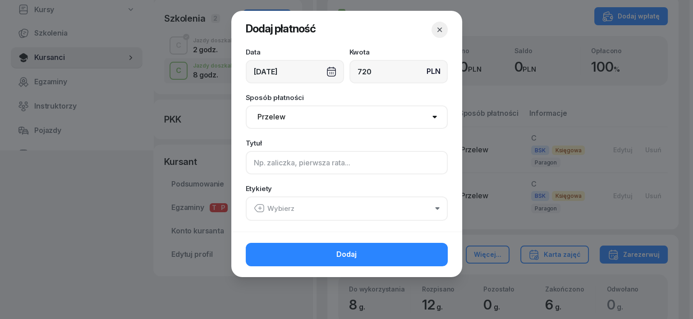
click at [265, 161] on input at bounding box center [347, 162] width 202 height 23
type input "C"
click at [260, 209] on icon "button" at bounding box center [260, 208] width 0 height 3
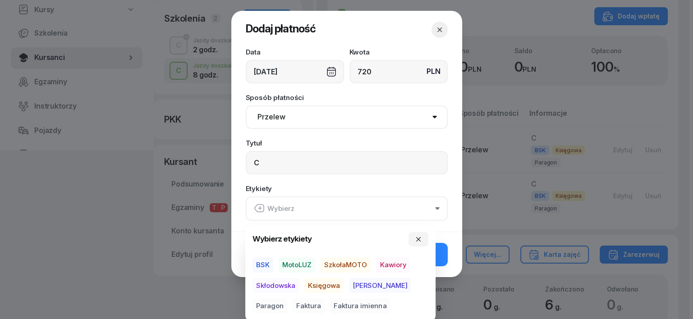
click at [265, 261] on span "BSK" at bounding box center [262, 264] width 21 height 15
drag, startPoint x: 316, startPoint y: 283, endPoint x: 331, endPoint y: 287, distance: 14.9
click at [325, 286] on span "Księgowa" at bounding box center [323, 285] width 39 height 15
drag, startPoint x: 390, startPoint y: 285, endPoint x: 427, endPoint y: 291, distance: 37.4
click at [287, 298] on span "Paragon" at bounding box center [269, 305] width 35 height 15
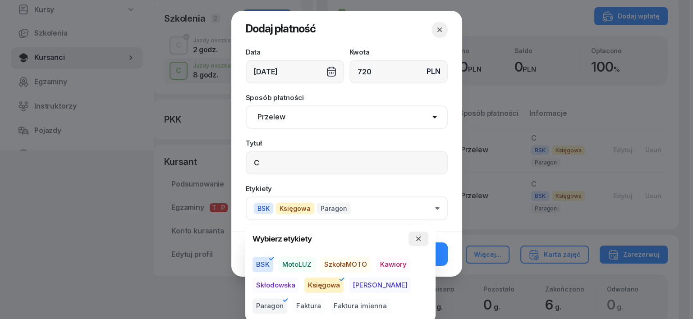
click at [425, 234] on button "button" at bounding box center [418, 239] width 20 height 14
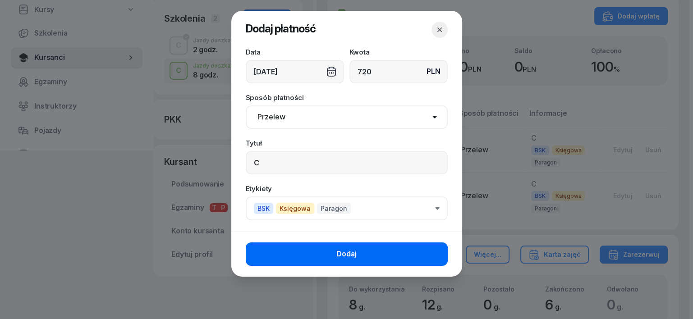
click at [435, 248] on button "Dodaj" at bounding box center [347, 253] width 202 height 23
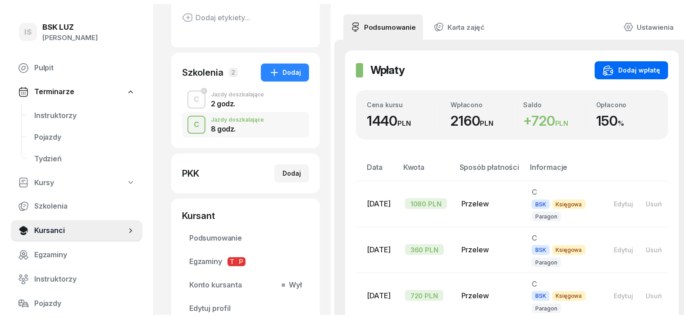
scroll to position [56, 0]
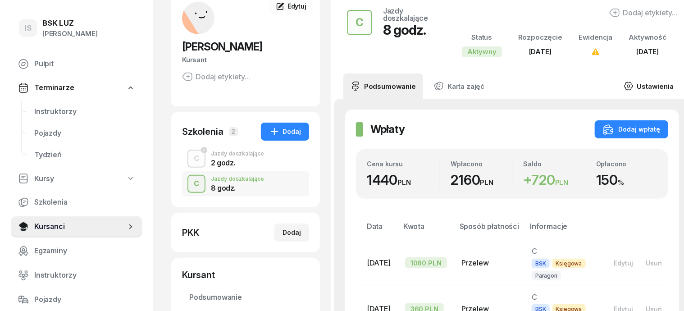
click at [624, 86] on icon at bounding box center [629, 86] width 10 height 10
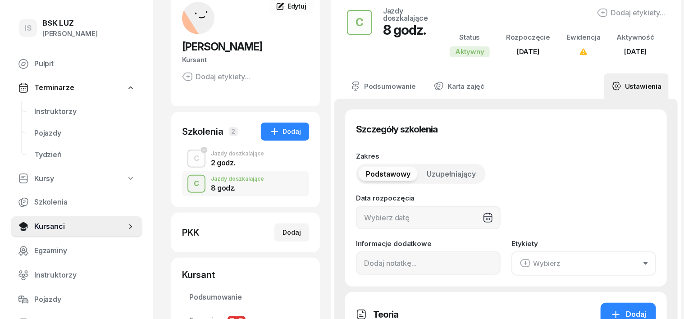
type input "[DATE]"
type input "8"
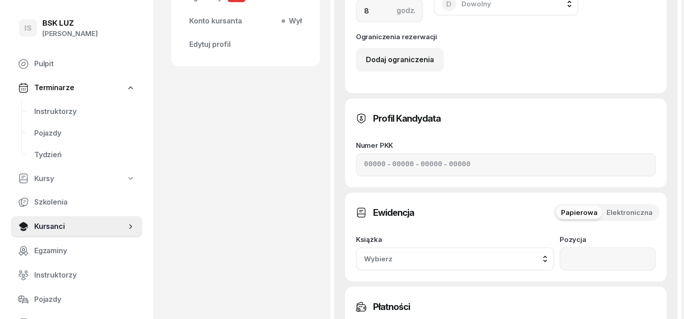
scroll to position [394, 0]
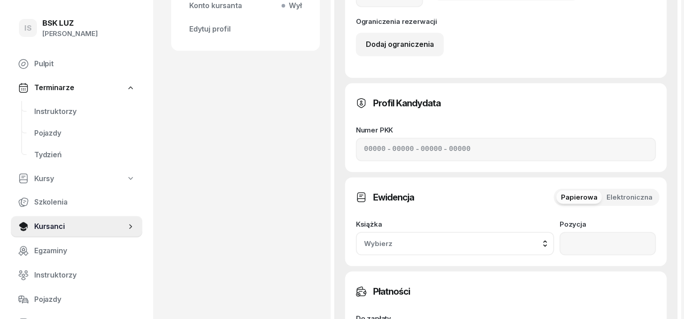
type input "1"
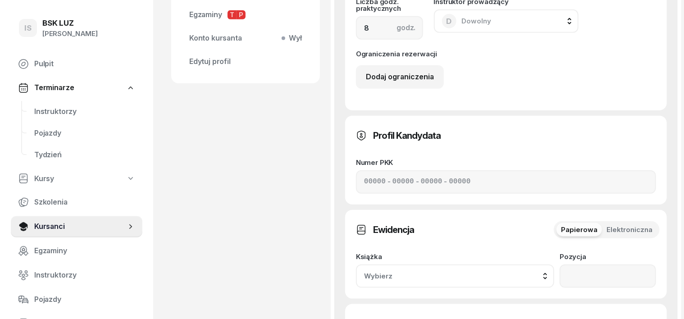
scroll to position [338, 0]
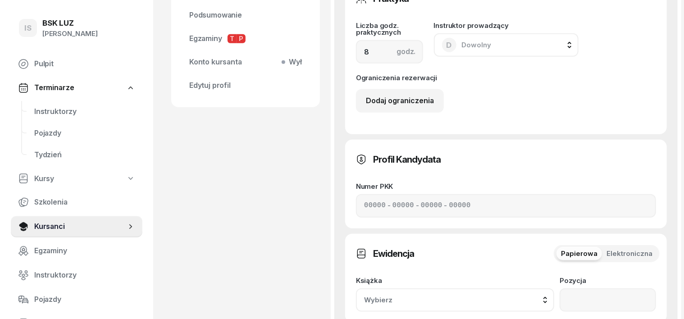
type input "2160"
click at [356, 55] on input "8" at bounding box center [389, 51] width 67 height 23
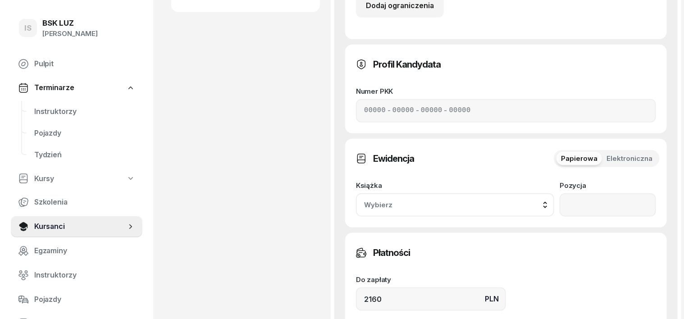
scroll to position [451, 0]
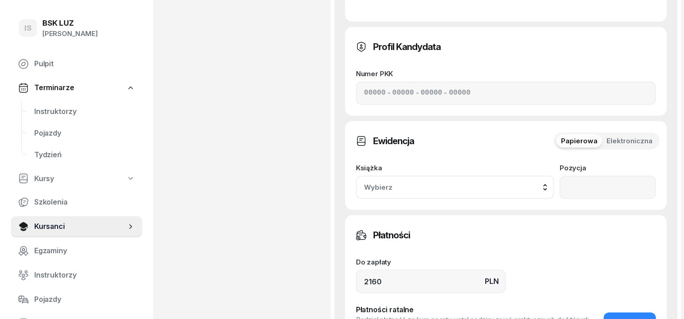
type input "12"
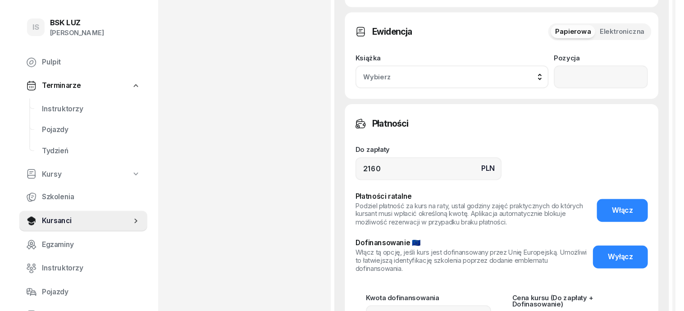
scroll to position [563, 0]
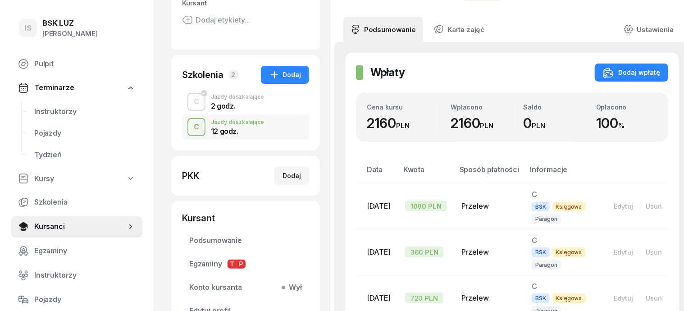
scroll to position [169, 0]
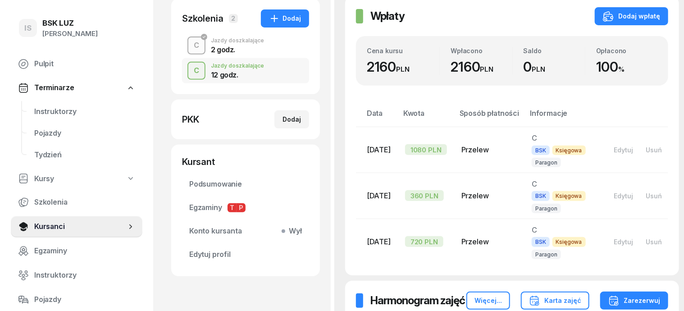
click at [190, 44] on div "C" at bounding box center [196, 45] width 13 height 15
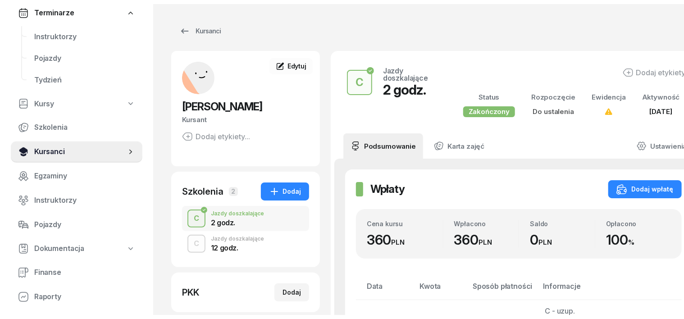
scroll to position [113, 0]
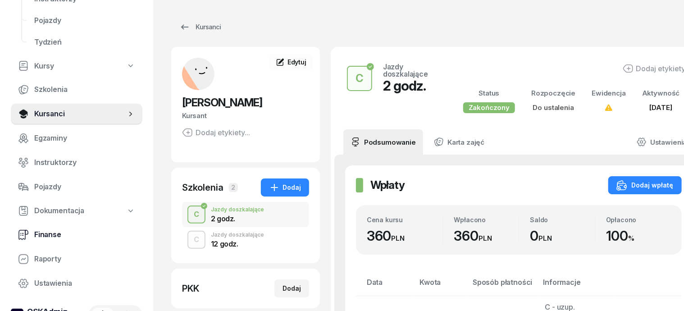
click at [42, 236] on span "Finanse" at bounding box center [84, 235] width 101 height 12
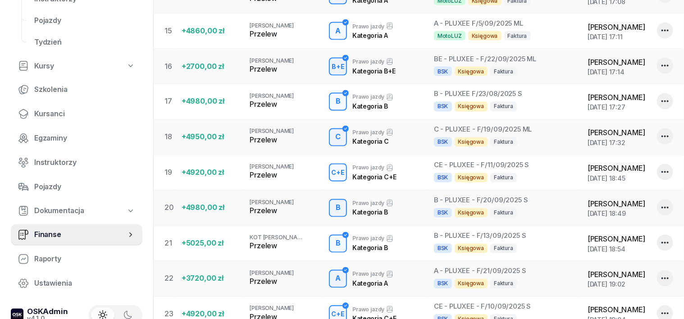
scroll to position [503, 0]
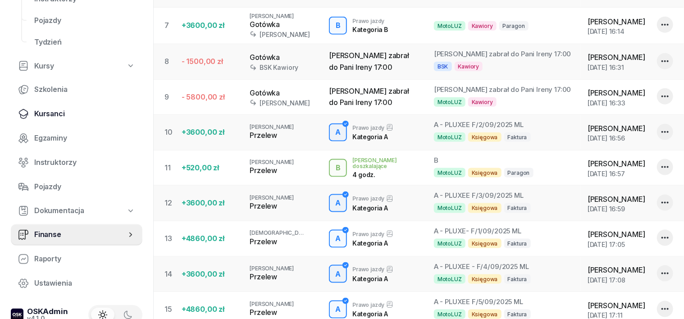
click at [52, 117] on span "Kursanci" at bounding box center [84, 114] width 101 height 12
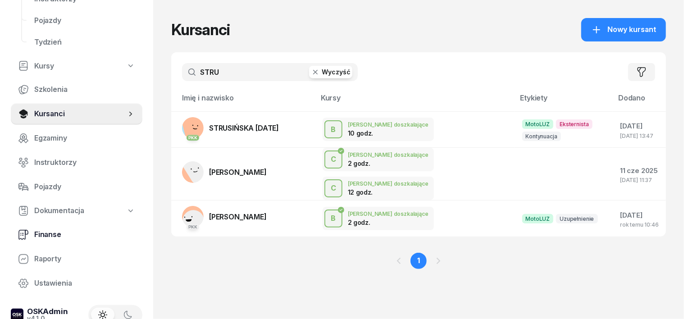
click at [61, 236] on span "Finanse" at bounding box center [84, 235] width 101 height 12
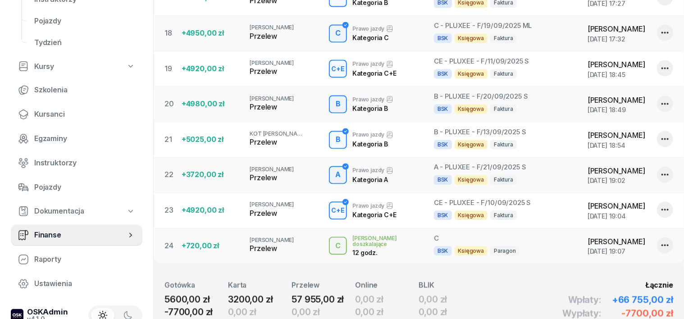
scroll to position [901, 0]
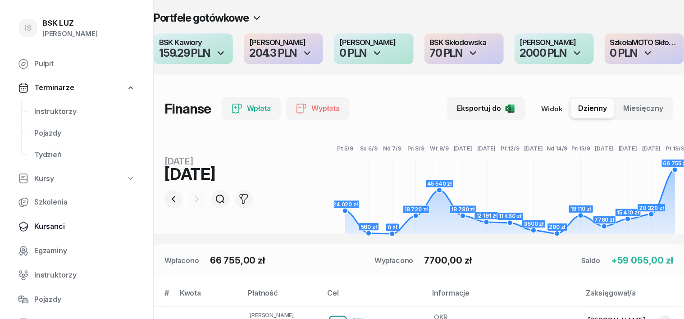
click at [53, 226] on span "Kursanci" at bounding box center [84, 227] width 101 height 12
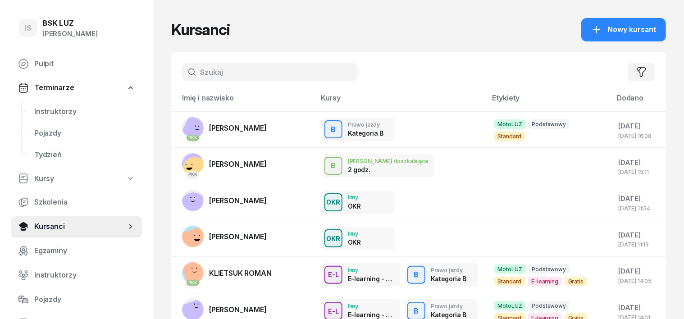
click at [186, 67] on input "text" at bounding box center [270, 72] width 176 height 18
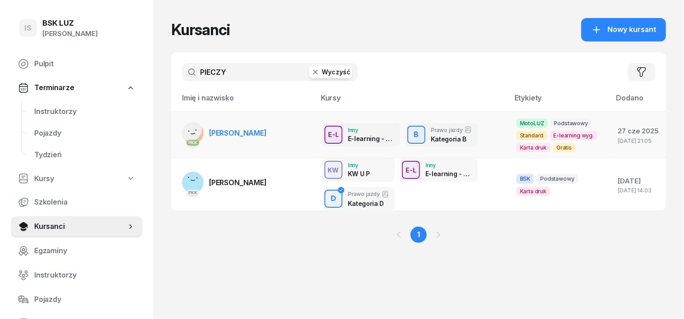
type input "PIECZY"
click at [174, 133] on rect at bounding box center [190, 129] width 32 height 32
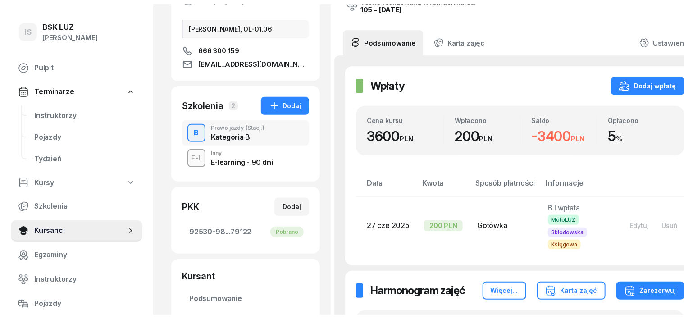
scroll to position [56, 0]
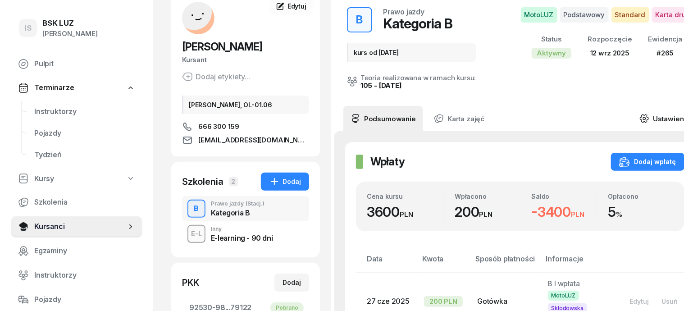
click at [640, 116] on icon at bounding box center [645, 119] width 10 height 10
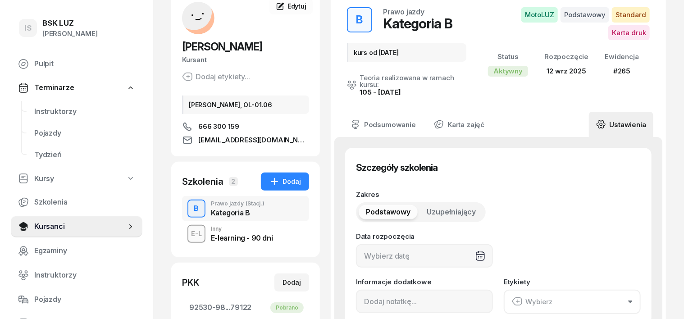
type input "12/09/2025"
type input "kurs od września 2025"
type input "265"
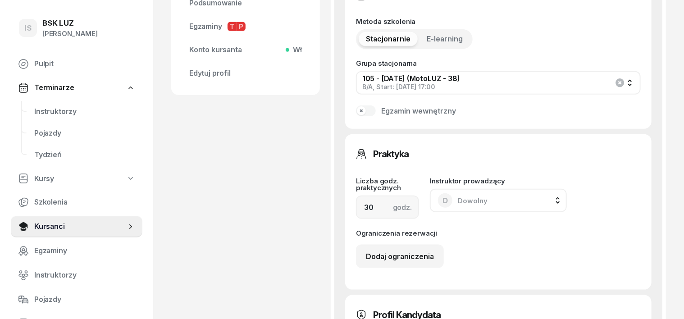
scroll to position [563, 0]
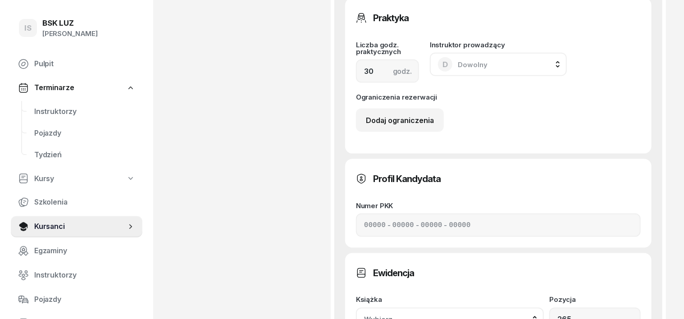
click at [536, 314] on div "Wybierz" at bounding box center [450, 320] width 172 height 12
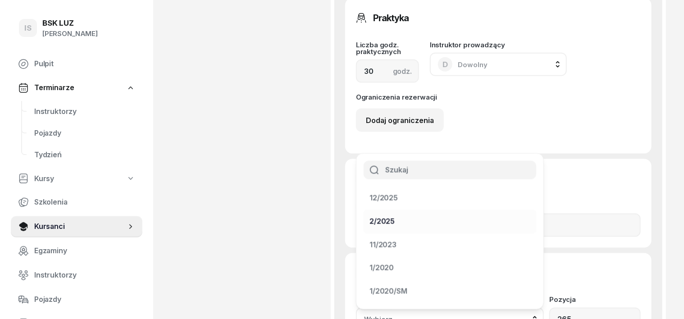
click at [395, 216] on div "2/2025" at bounding box center [382, 222] width 25 height 12
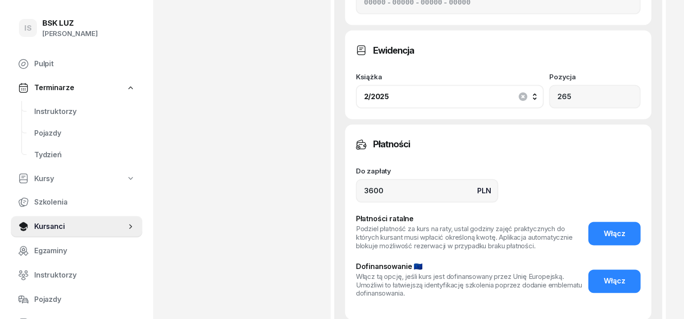
scroll to position [789, 0]
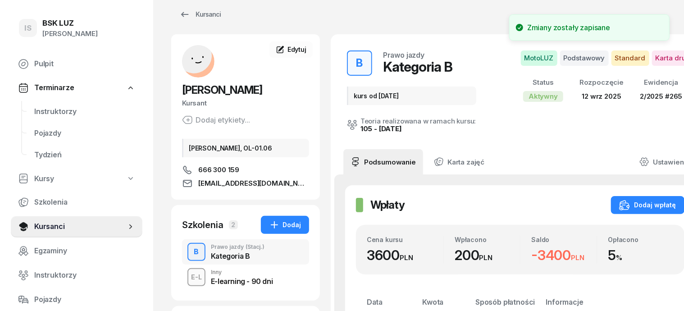
scroll to position [0, 0]
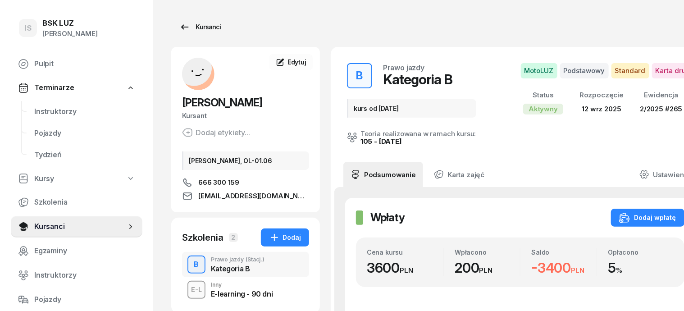
click at [195, 25] on div "Kursanci" at bounding box center [199, 27] width 41 height 11
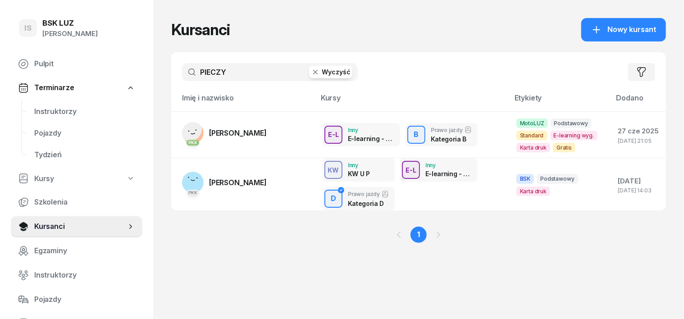
click at [313, 73] on icon "button" at bounding box center [315, 72] width 5 height 5
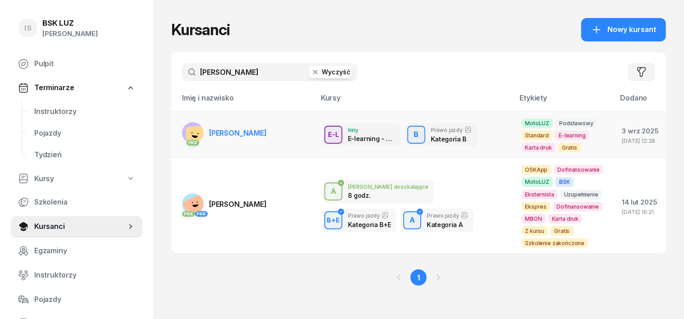
type input "BIELECKI"
click at [182, 139] on div "PKK" at bounding box center [193, 142] width 22 height 12
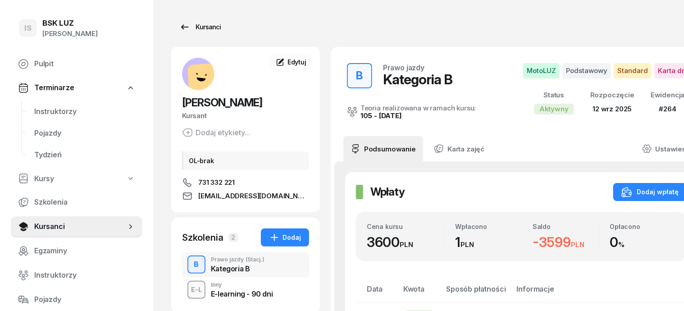
drag, startPoint x: 692, startPoint y: 3, endPoint x: 187, endPoint y: 29, distance: 505.0
click at [187, 29] on div "Kursanci" at bounding box center [199, 27] width 41 height 11
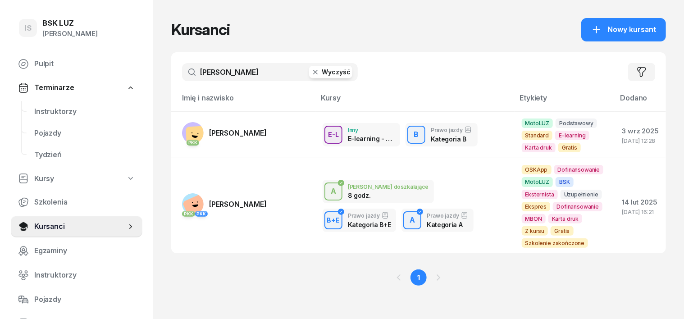
click at [309, 78] on button "Wyczyść" at bounding box center [330, 72] width 43 height 13
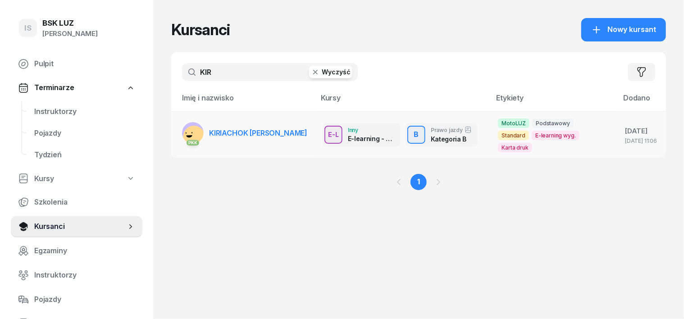
type input "KIR"
click at [182, 131] on div "PKK" at bounding box center [193, 133] width 22 height 22
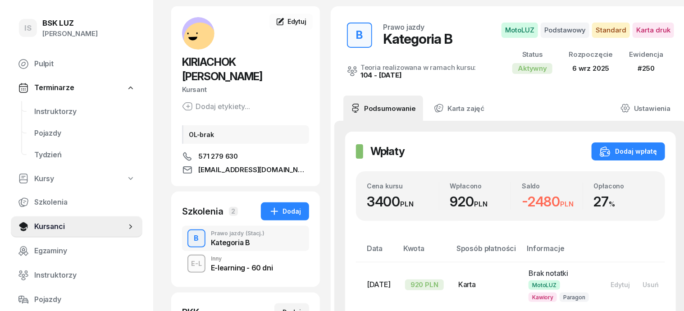
scroll to position [56, 0]
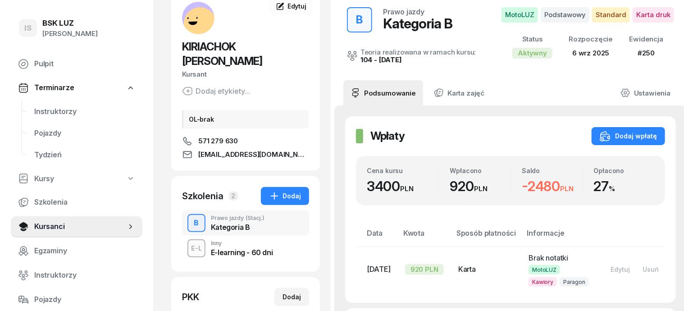
click at [187, 242] on div "E-L" at bounding box center [196, 247] width 18 height 11
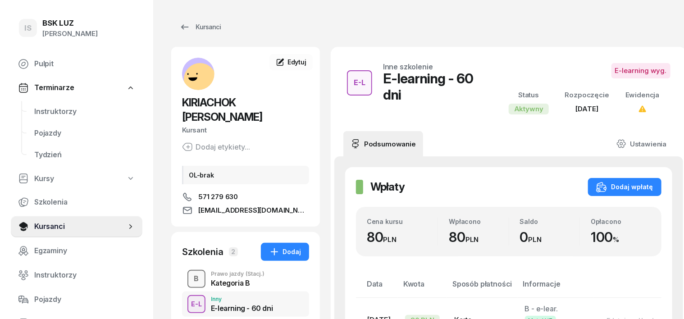
click at [188, 271] on div "button" at bounding box center [196, 279] width 16 height 16
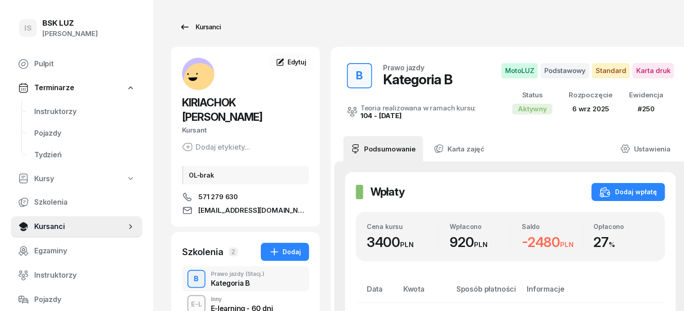
click at [197, 25] on div "Kursanci" at bounding box center [199, 27] width 41 height 11
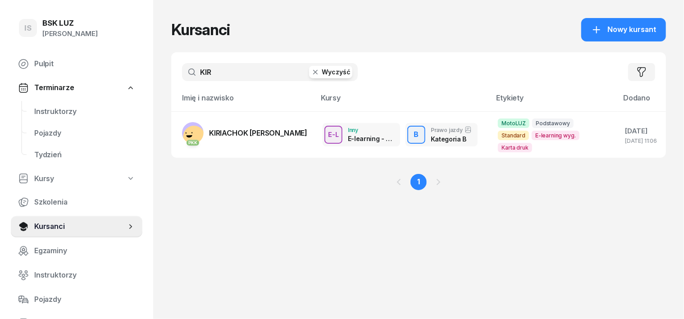
click at [202, 65] on input "KIR" at bounding box center [270, 72] width 176 height 18
type input "K"
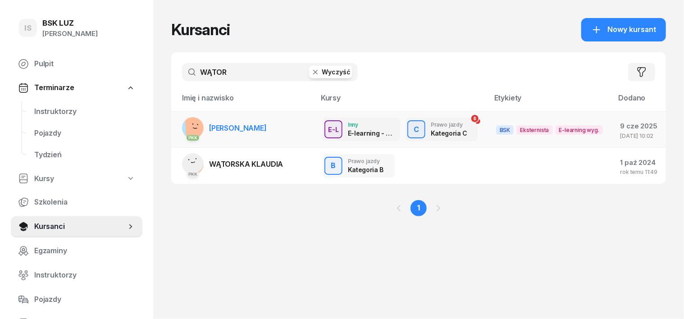
type input "WĄTOR"
click at [185, 128] on rect at bounding box center [198, 128] width 27 height 27
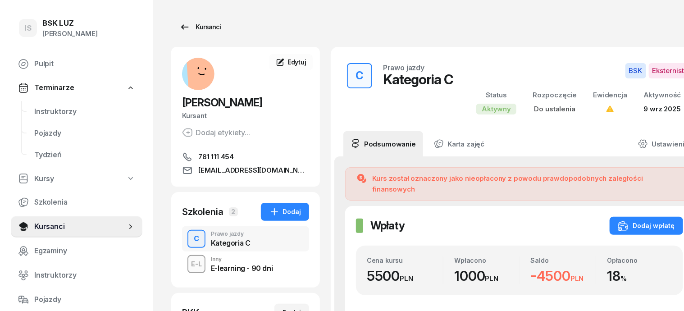
click at [195, 29] on div "Kursanci" at bounding box center [199, 27] width 41 height 11
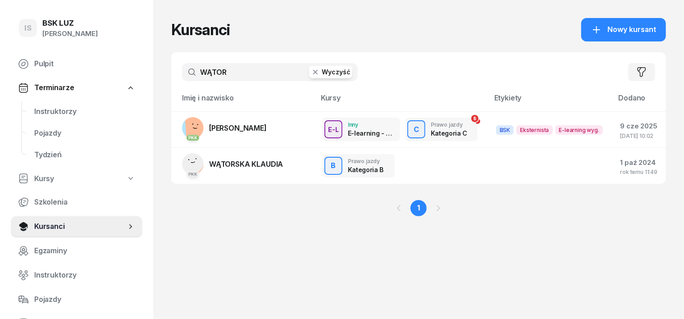
click at [313, 72] on icon "button" at bounding box center [315, 72] width 5 height 5
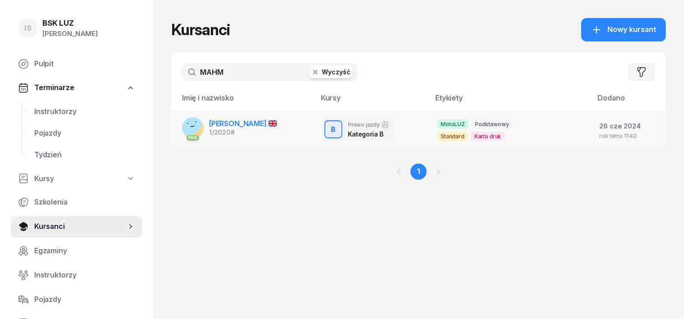
type input "MAHM"
click at [171, 129] on rect at bounding box center [188, 121] width 35 height 35
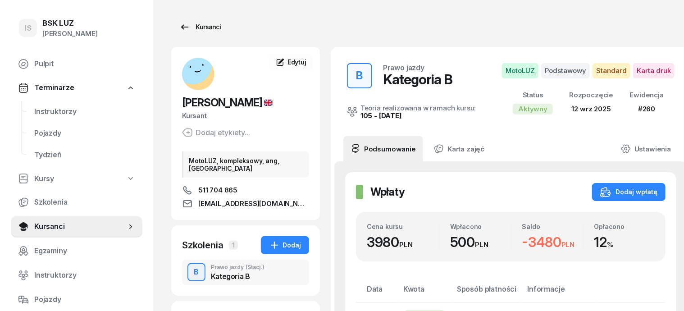
click at [189, 28] on div "Kursanci" at bounding box center [199, 27] width 41 height 11
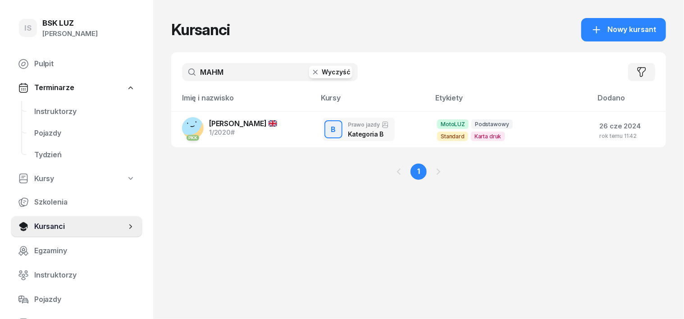
click at [311, 72] on icon "button" at bounding box center [315, 72] width 9 height 9
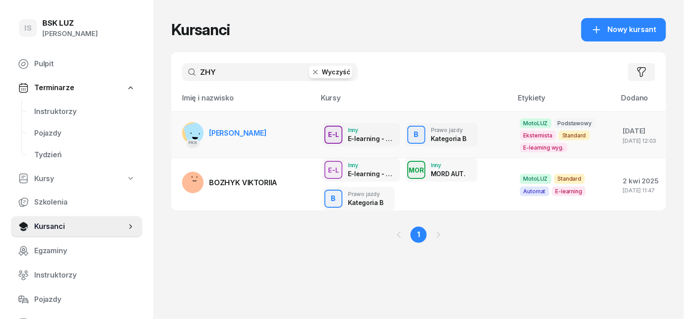
type input "ZHY"
click at [183, 130] on rect at bounding box center [199, 135] width 32 height 32
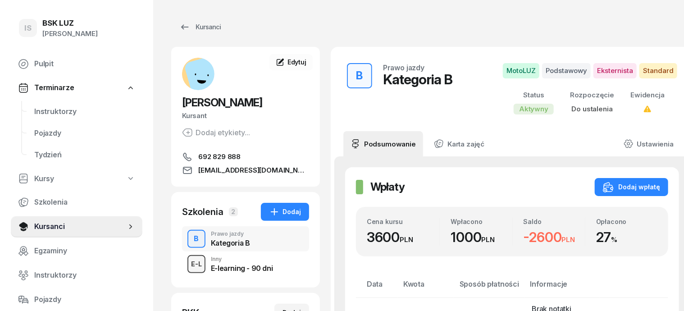
click at [187, 262] on div "E-L" at bounding box center [196, 263] width 18 height 11
